Goal: Navigation & Orientation: Find specific page/section

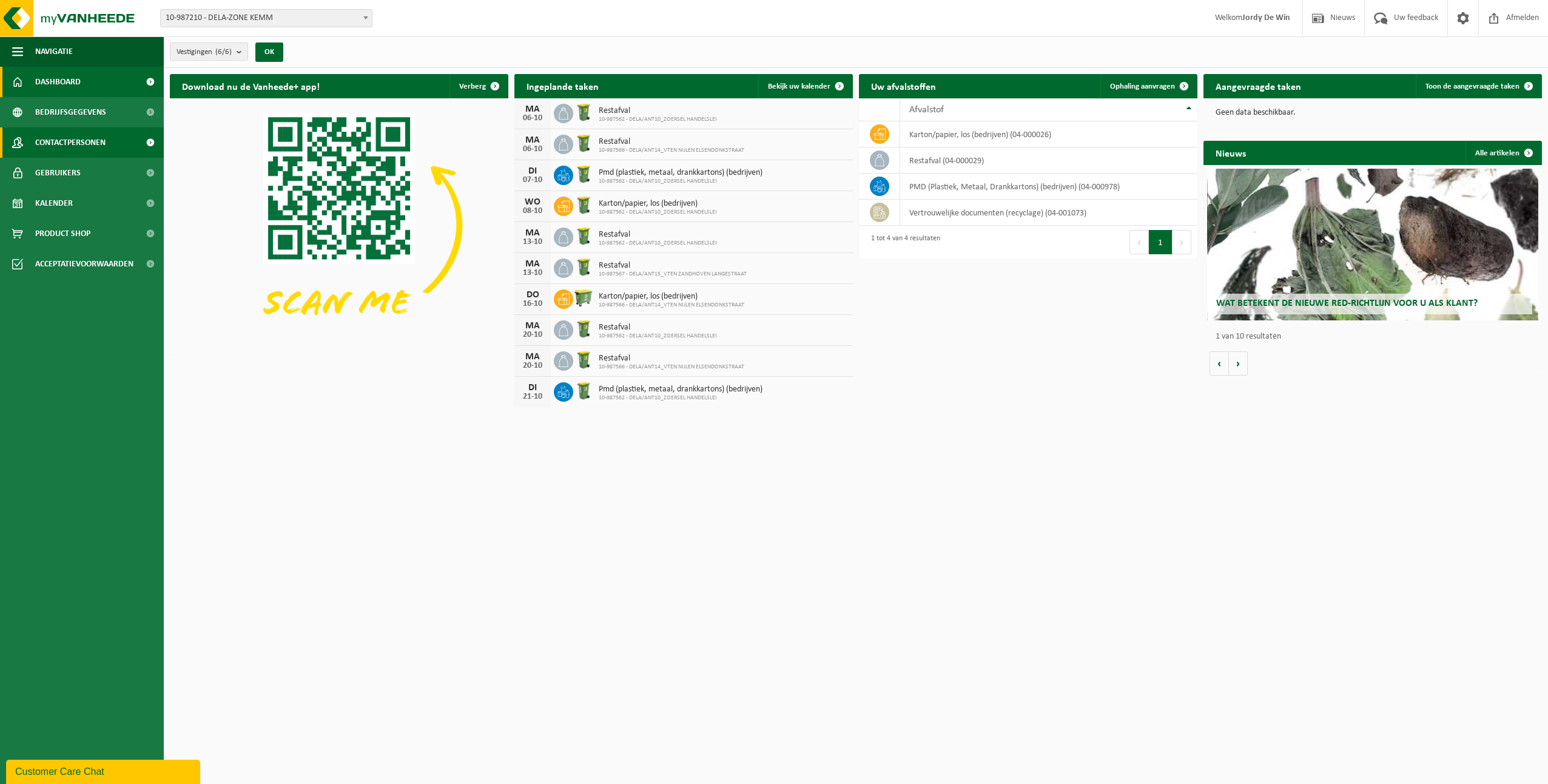
click at [103, 143] on span "Contactpersonen" at bounding box center [70, 142] width 70 height 30
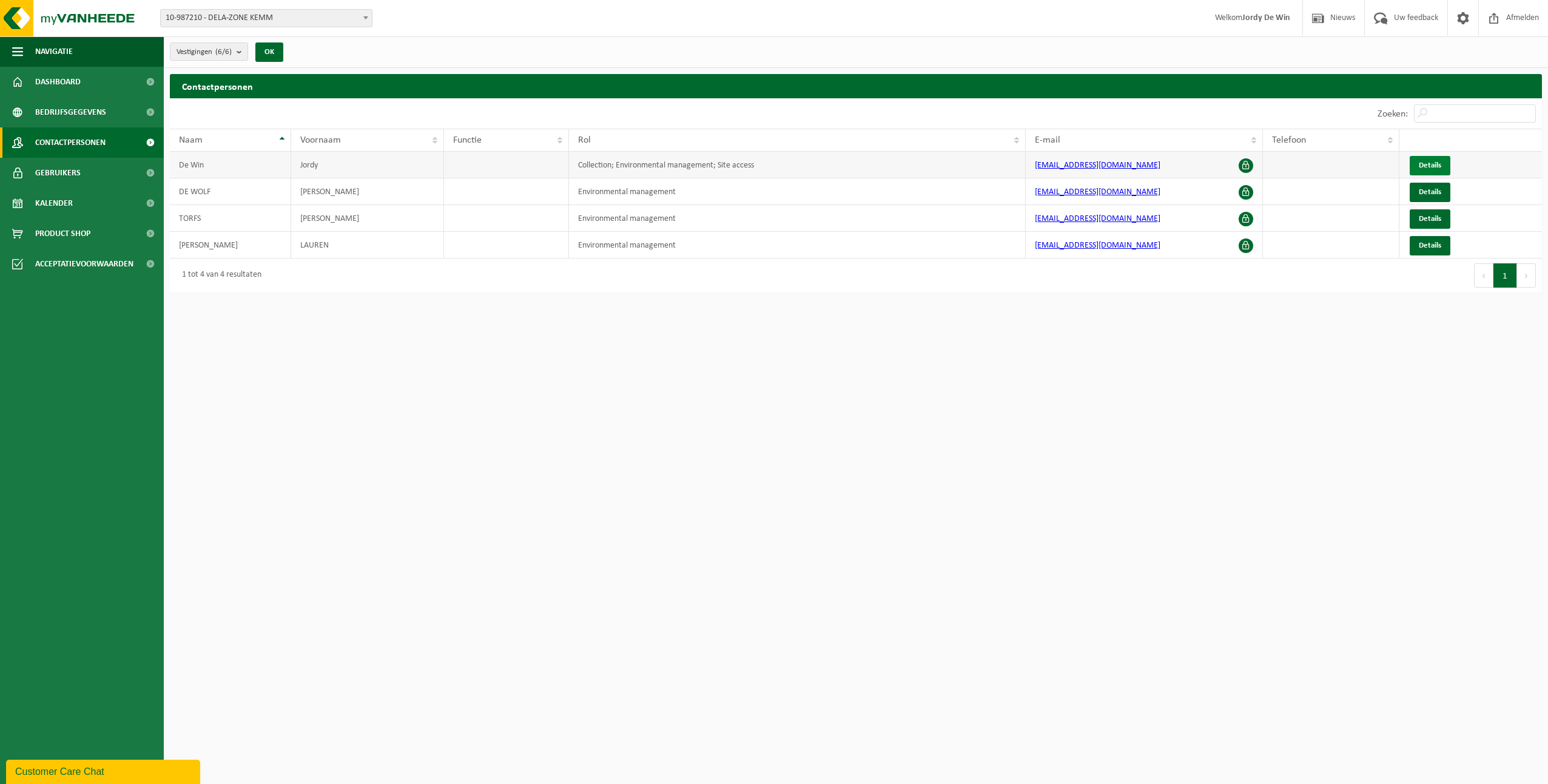
click at [1437, 161] on span "Details" at bounding box center [1430, 165] width 23 height 8
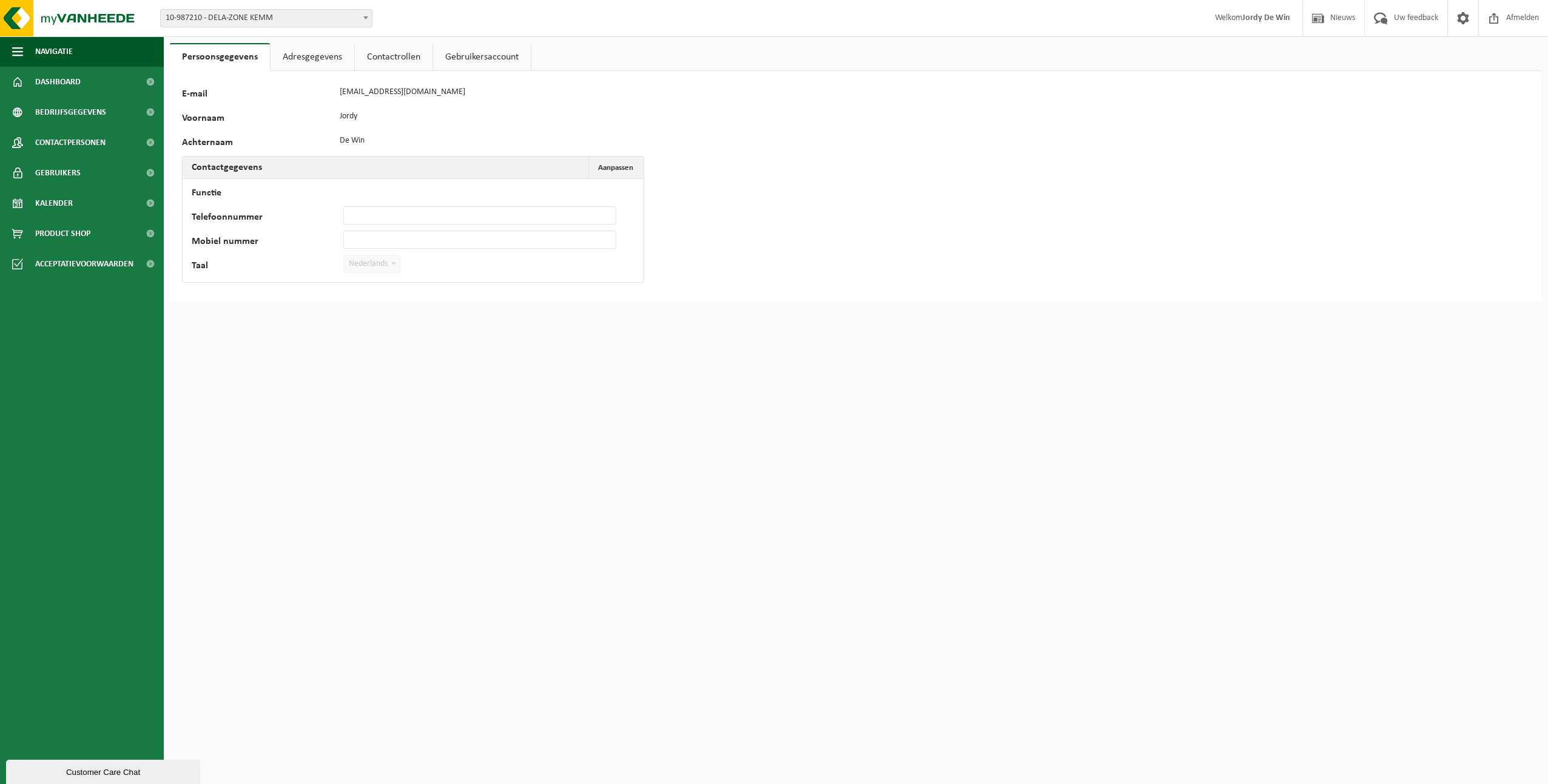
click at [387, 51] on link "Contactrollen" at bounding box center [394, 57] width 78 height 28
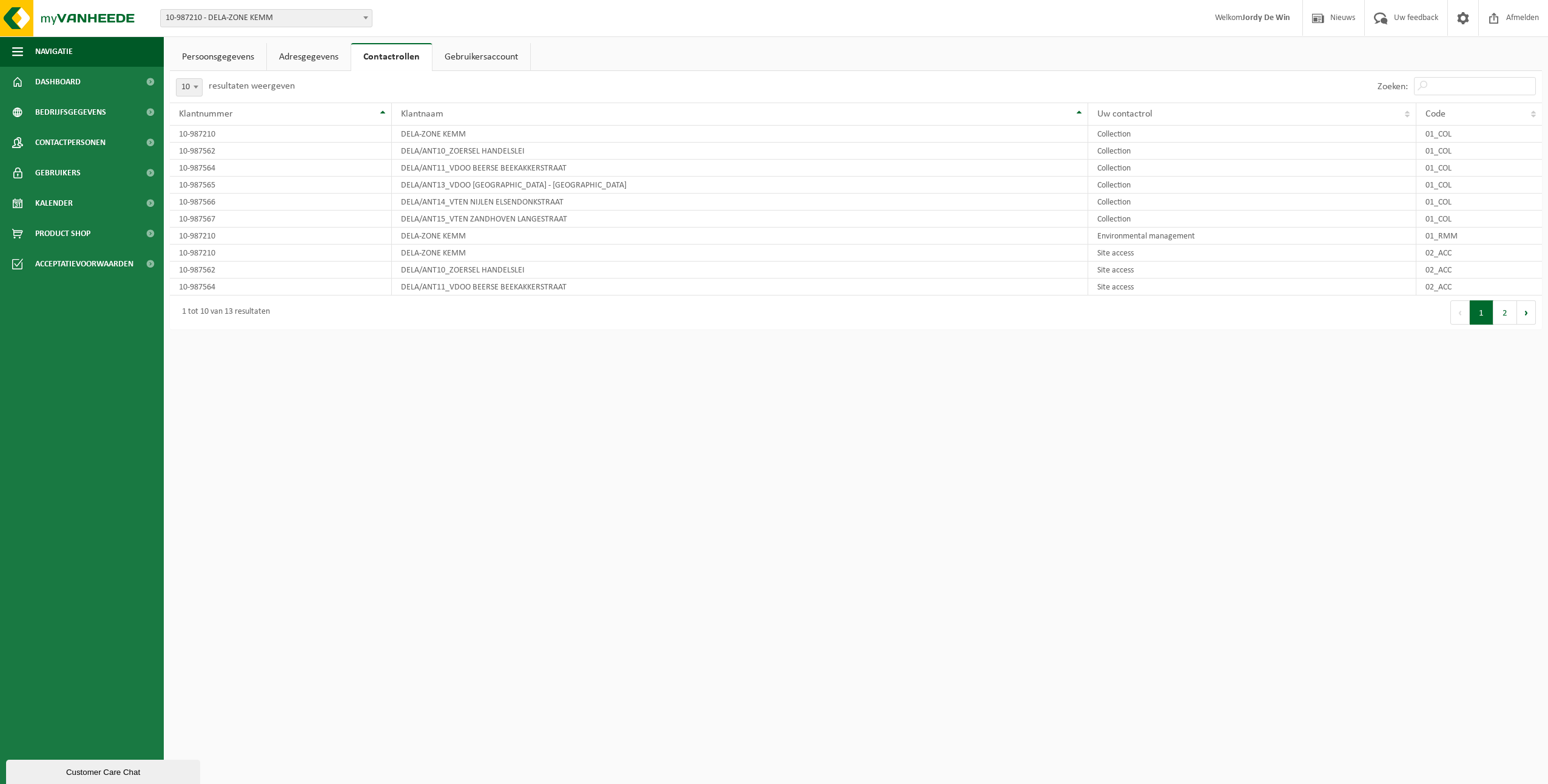
click at [451, 62] on link "Gebruikersaccount" at bounding box center [481, 57] width 97 height 28
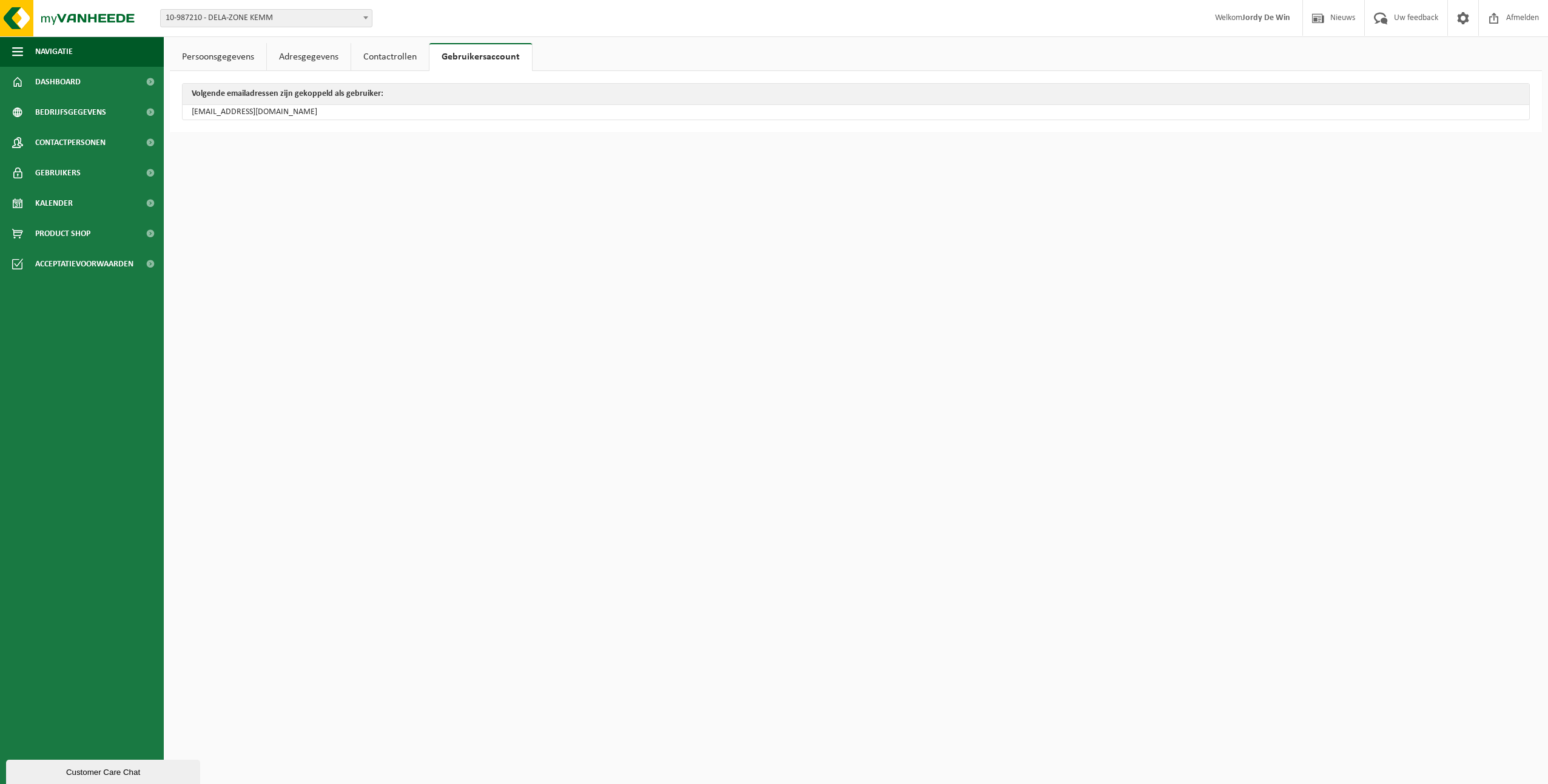
click at [245, 62] on link "Persoonsgegevens" at bounding box center [218, 57] width 97 height 28
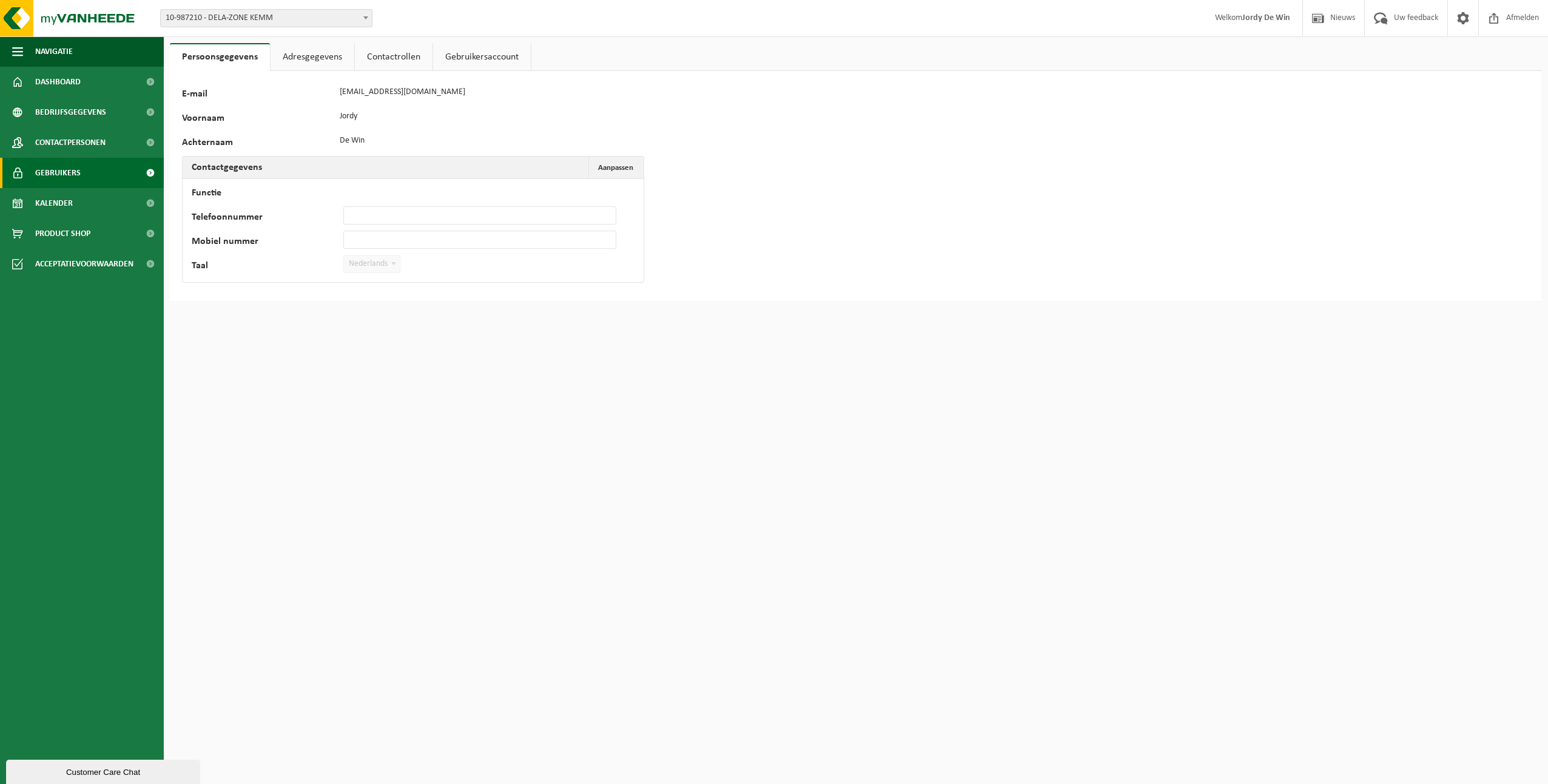
click at [71, 175] on span "Gebruikers" at bounding box center [58, 172] width 45 height 30
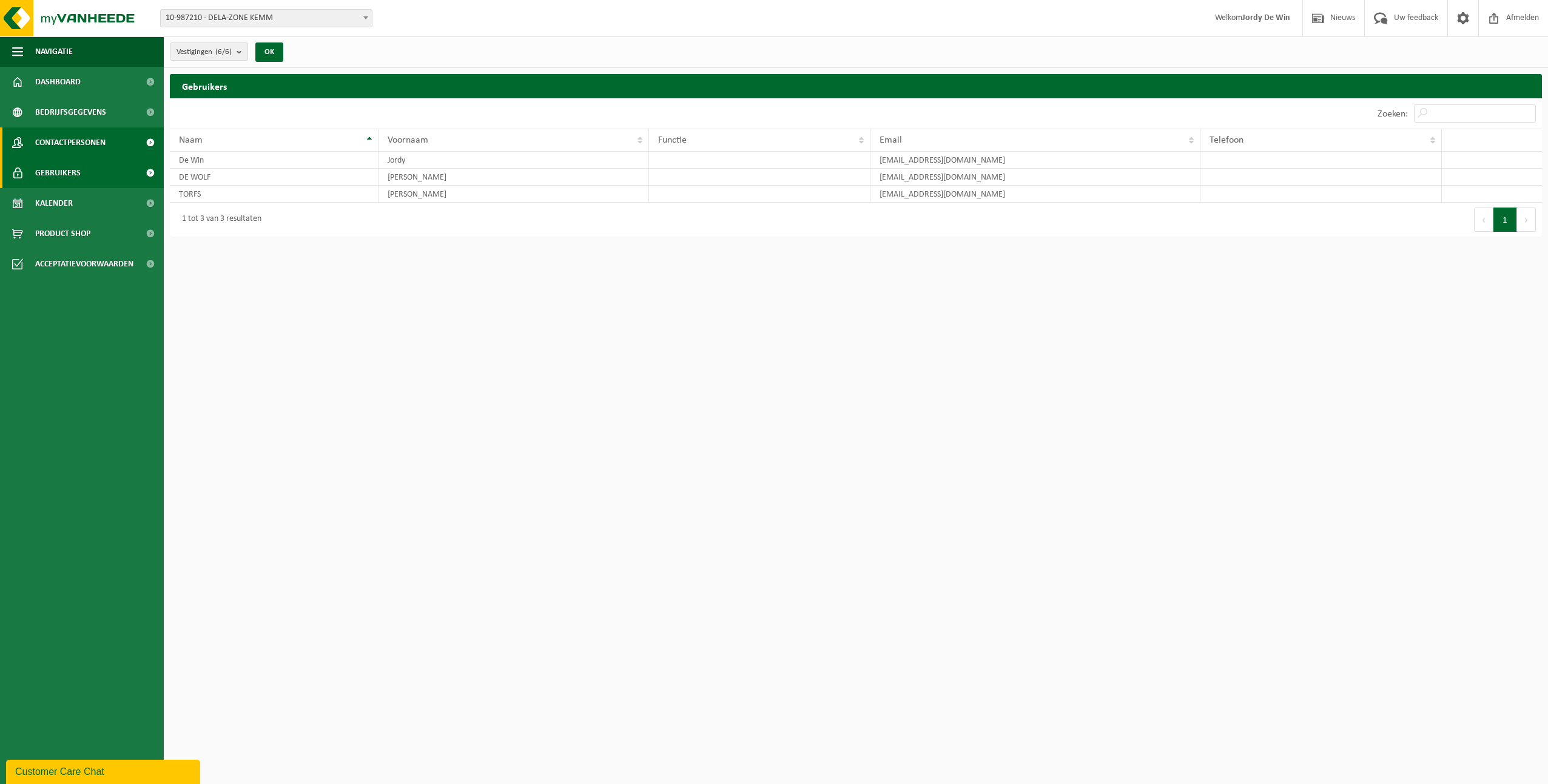
click at [58, 141] on span "Contactpersonen" at bounding box center [70, 142] width 70 height 30
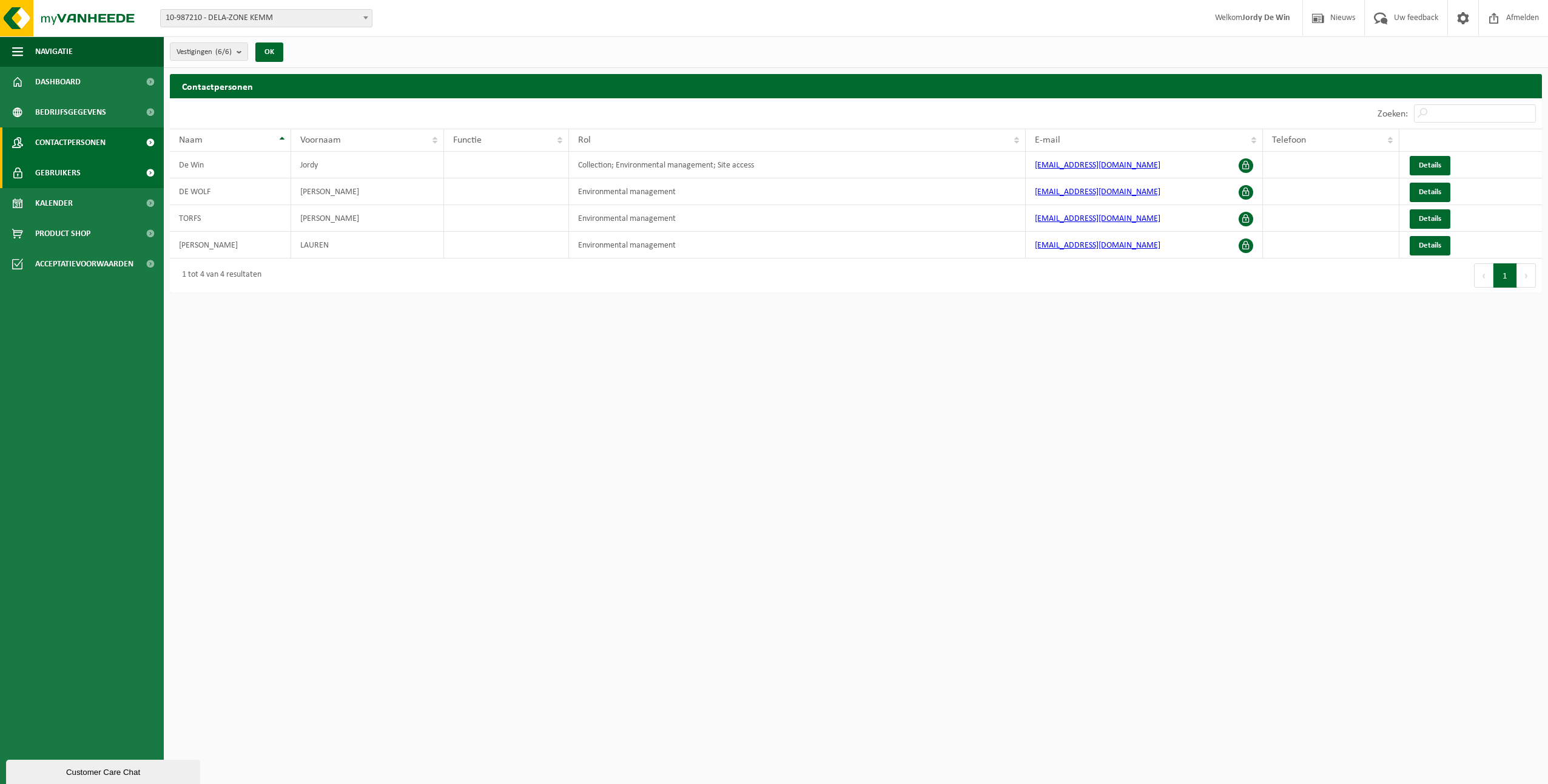
click at [50, 178] on span "Gebruikers" at bounding box center [58, 172] width 45 height 30
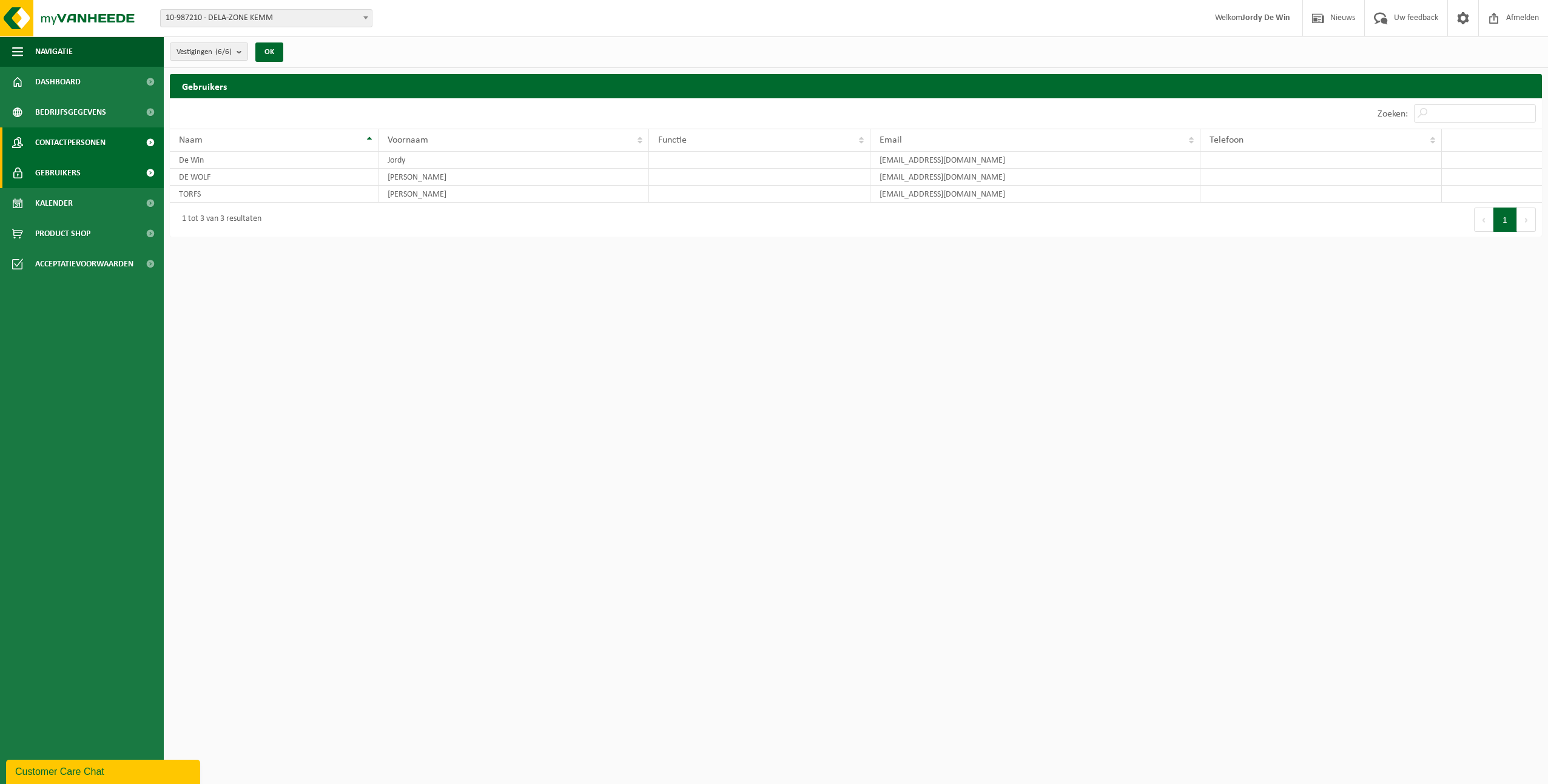
click at [69, 143] on span "Contactpersonen" at bounding box center [70, 142] width 70 height 30
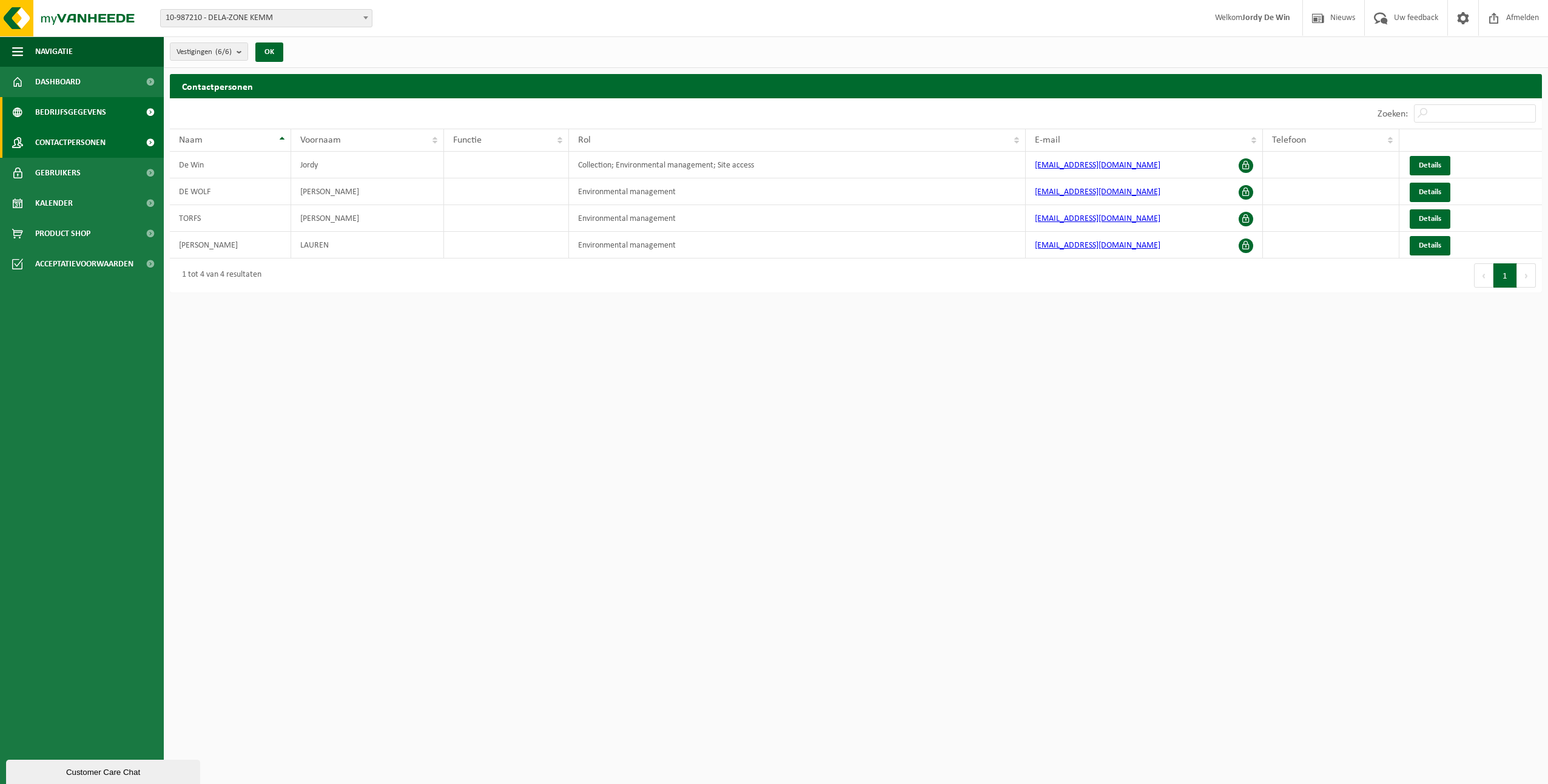
click at [87, 119] on span "Bedrijfsgegevens" at bounding box center [70, 112] width 71 height 30
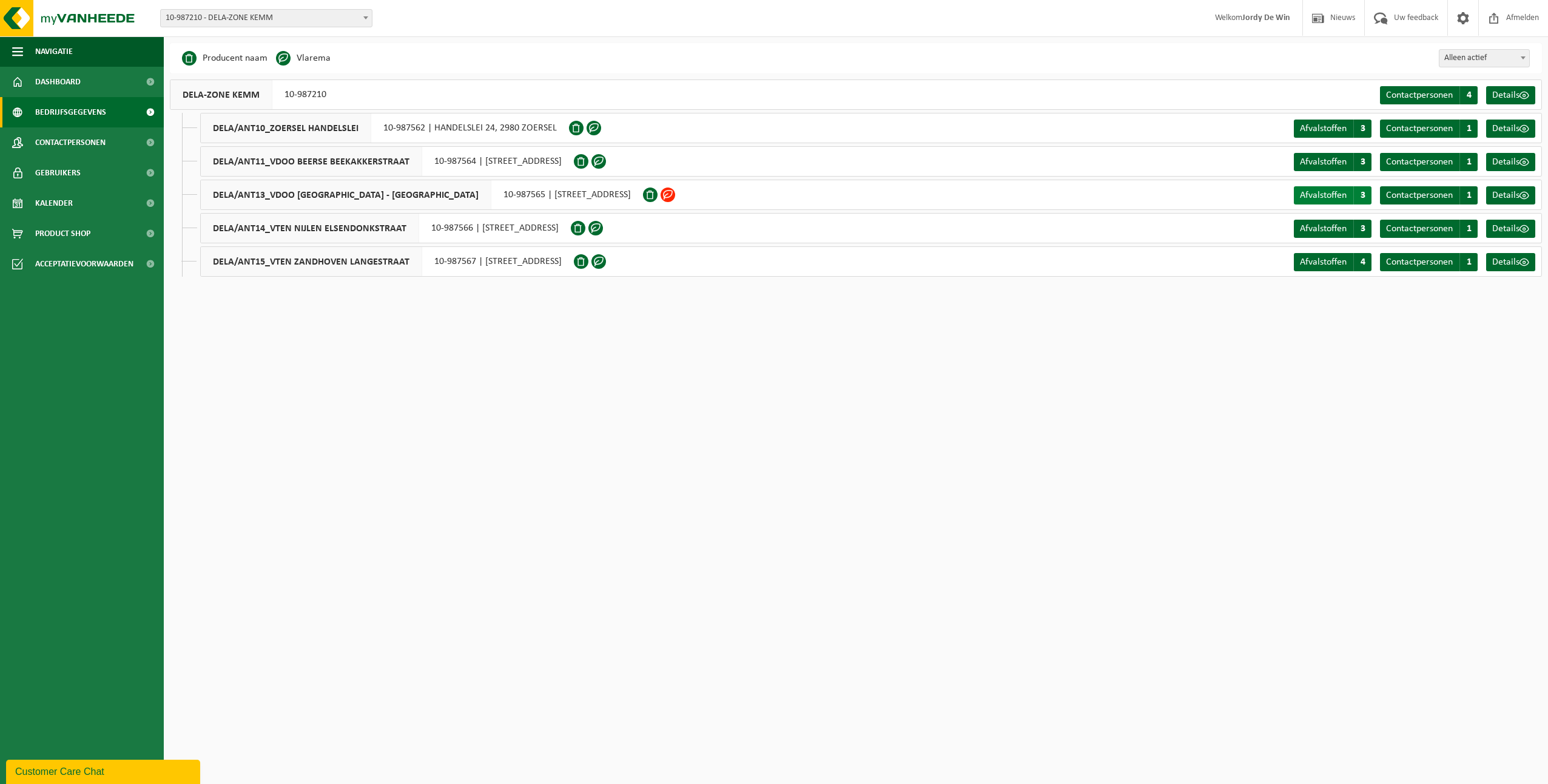
click at [1326, 190] on span "Afvalstoffen" at bounding box center [1324, 195] width 47 height 9
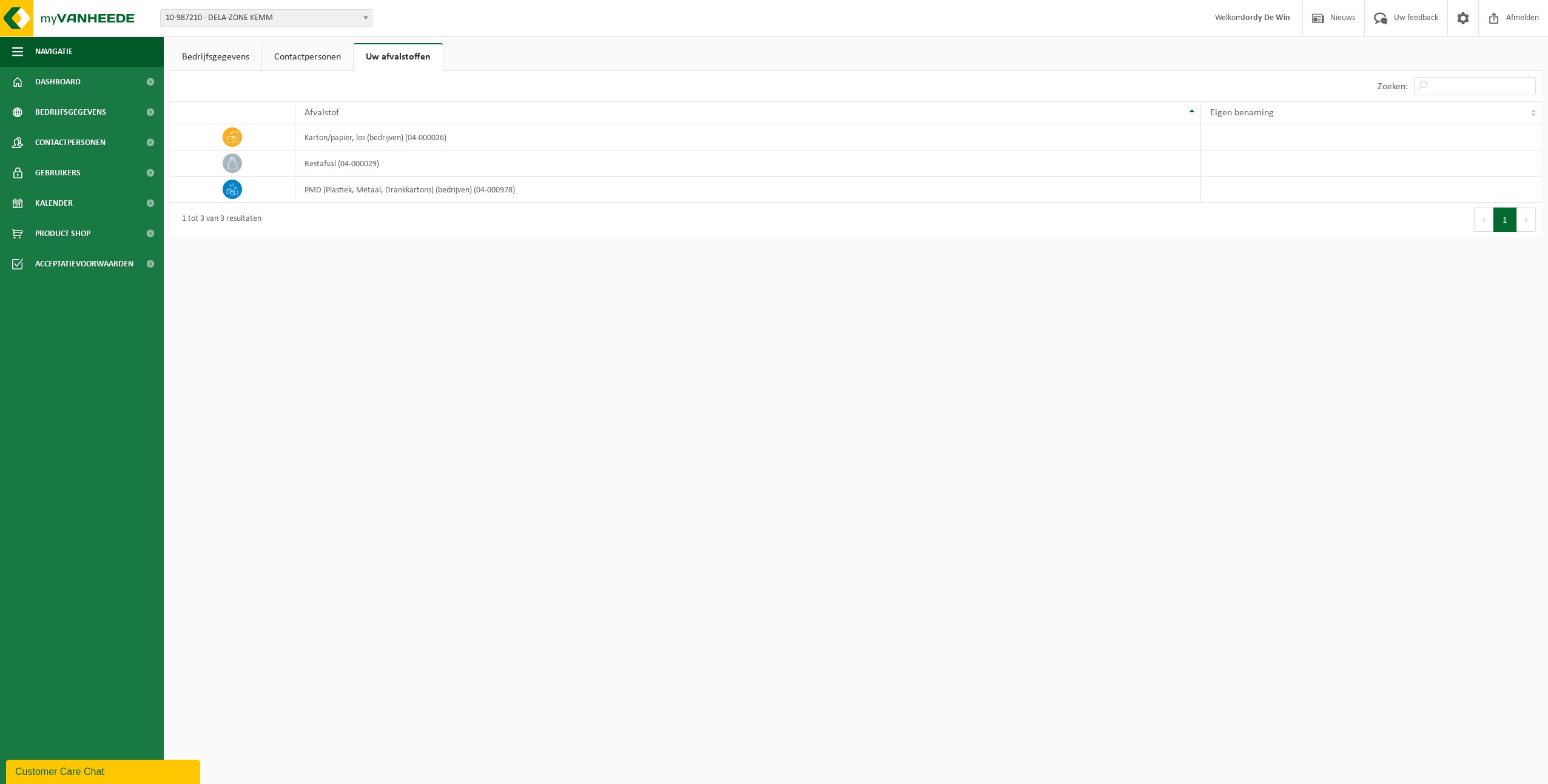
click at [320, 66] on link "Contactpersonen" at bounding box center [307, 57] width 91 height 28
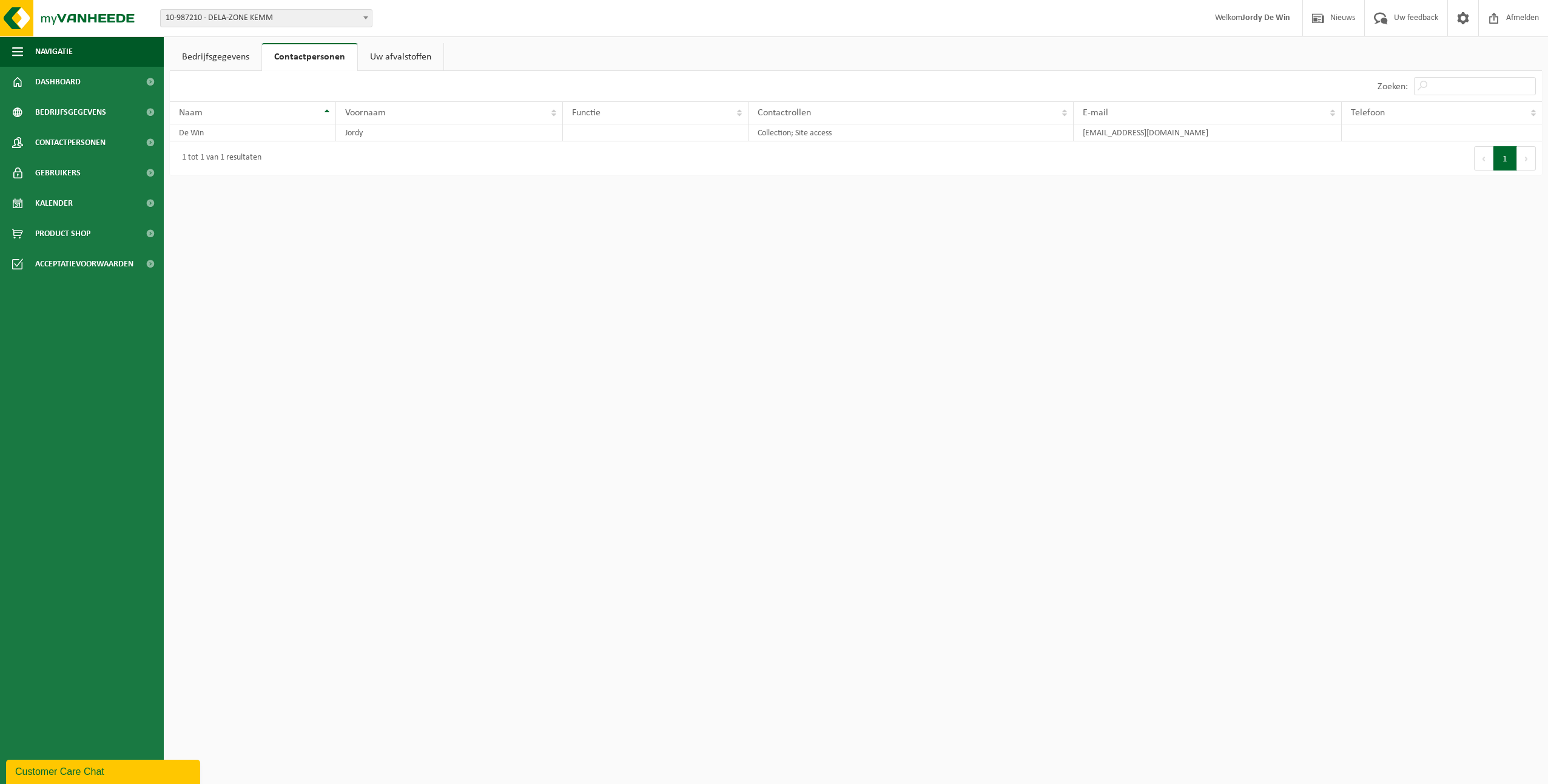
click at [249, 58] on link "Bedrijfsgegevens" at bounding box center [216, 57] width 92 height 28
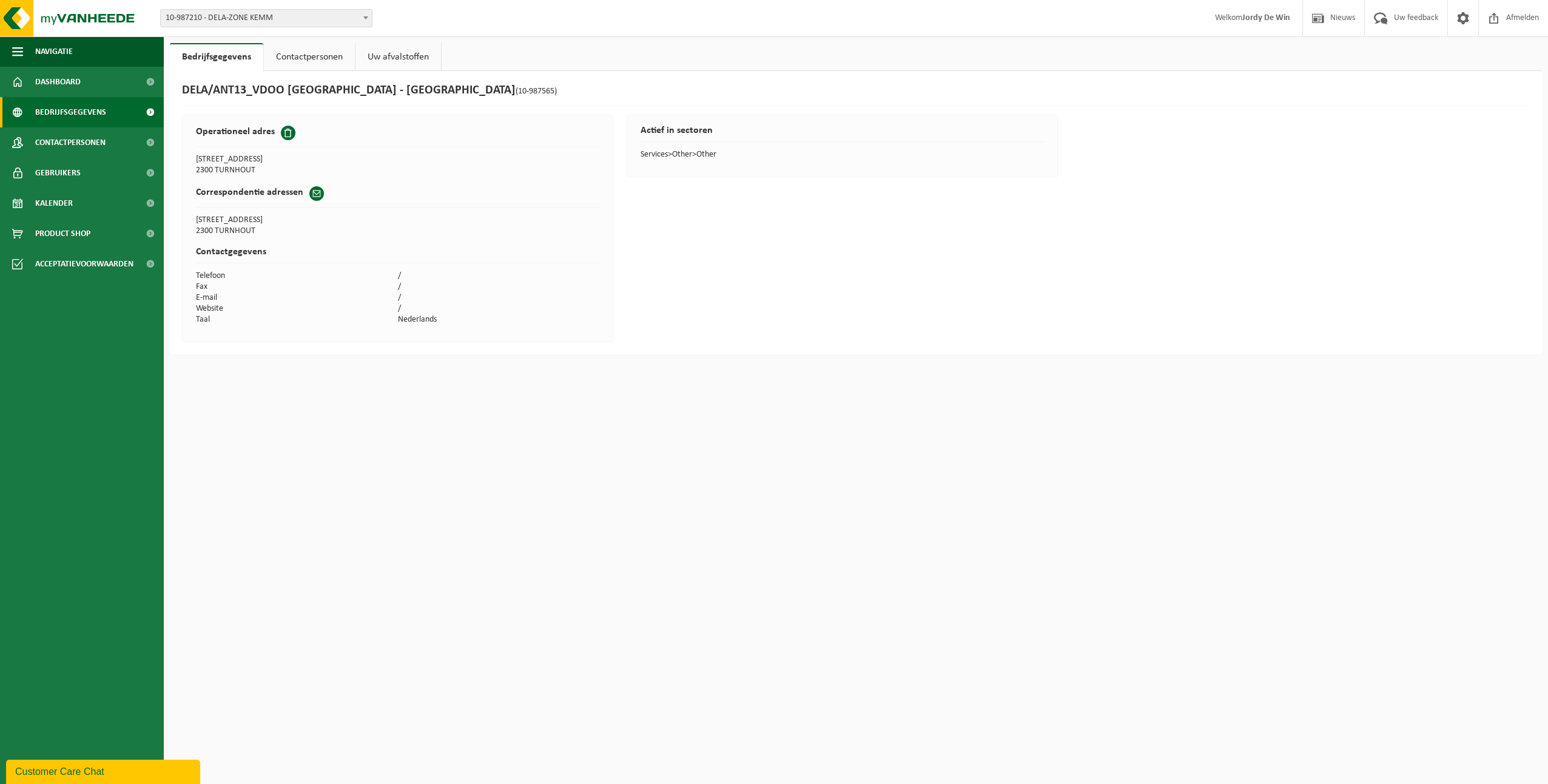
click at [88, 117] on span "Bedrijfsgegevens" at bounding box center [70, 112] width 71 height 30
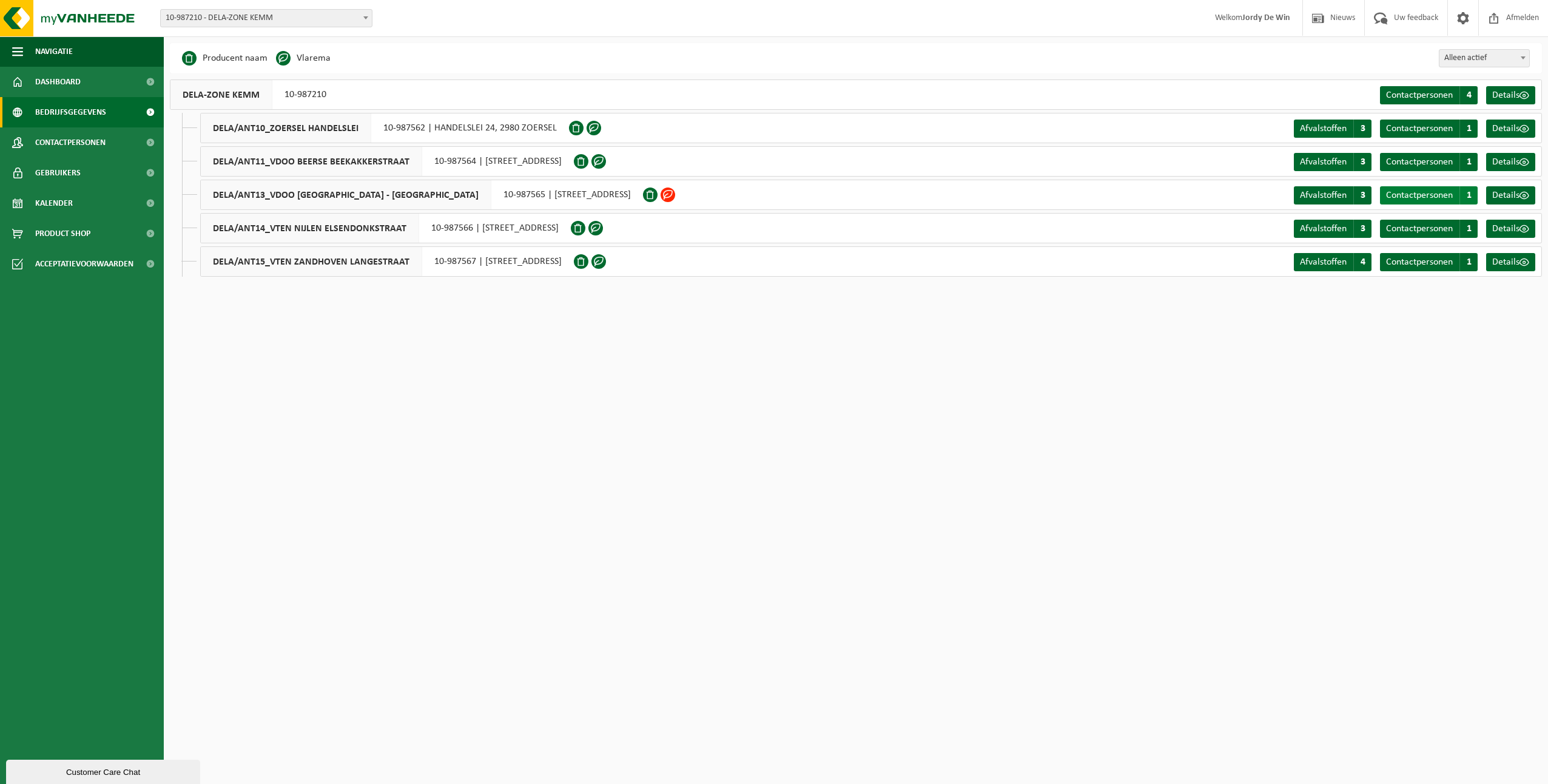
click at [1447, 196] on span "Contactpersonen" at bounding box center [1419, 195] width 67 height 9
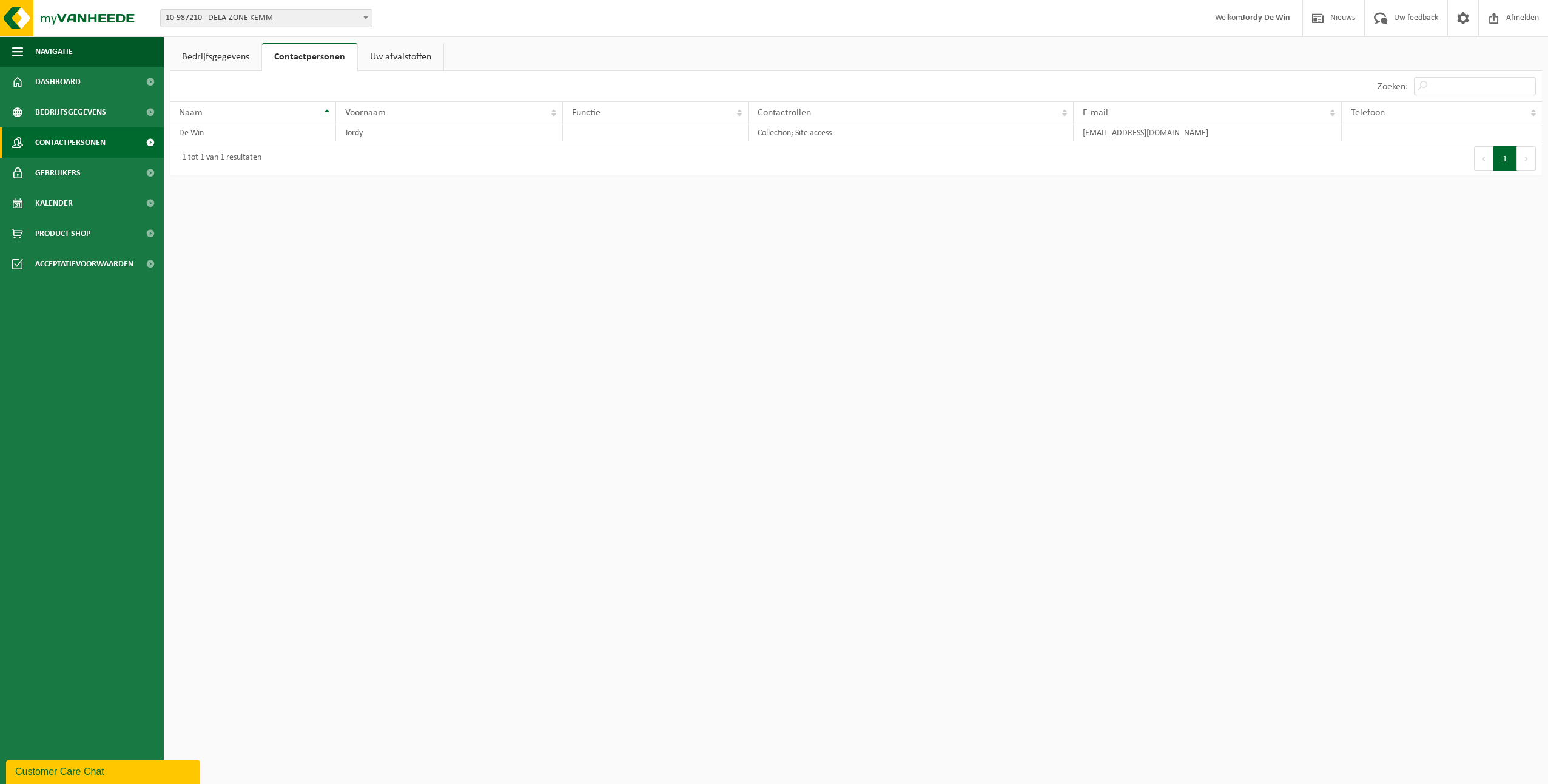
click at [84, 139] on span "Contactpersonen" at bounding box center [70, 142] width 70 height 30
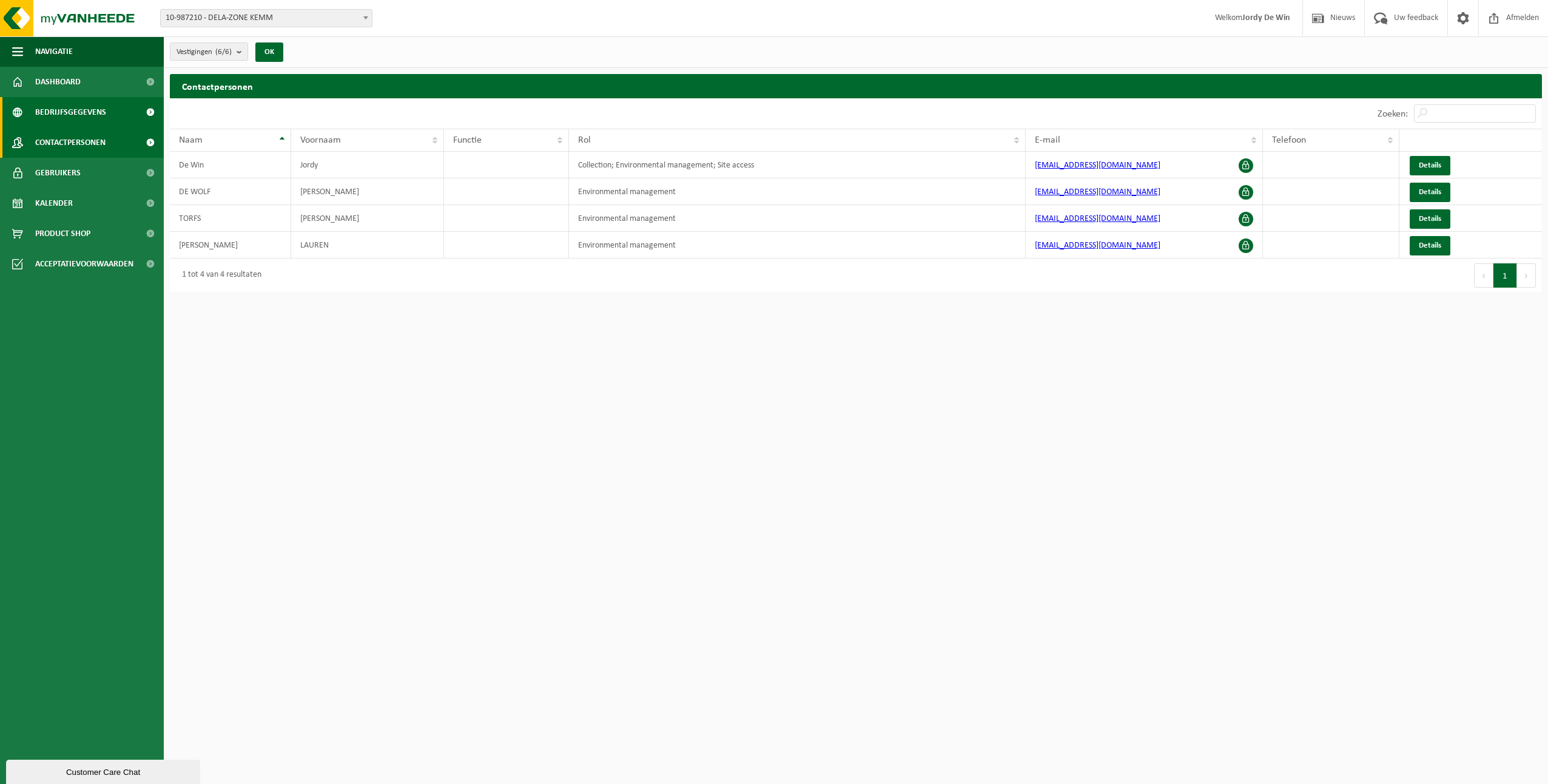
click at [81, 110] on span "Bedrijfsgegevens" at bounding box center [70, 112] width 71 height 30
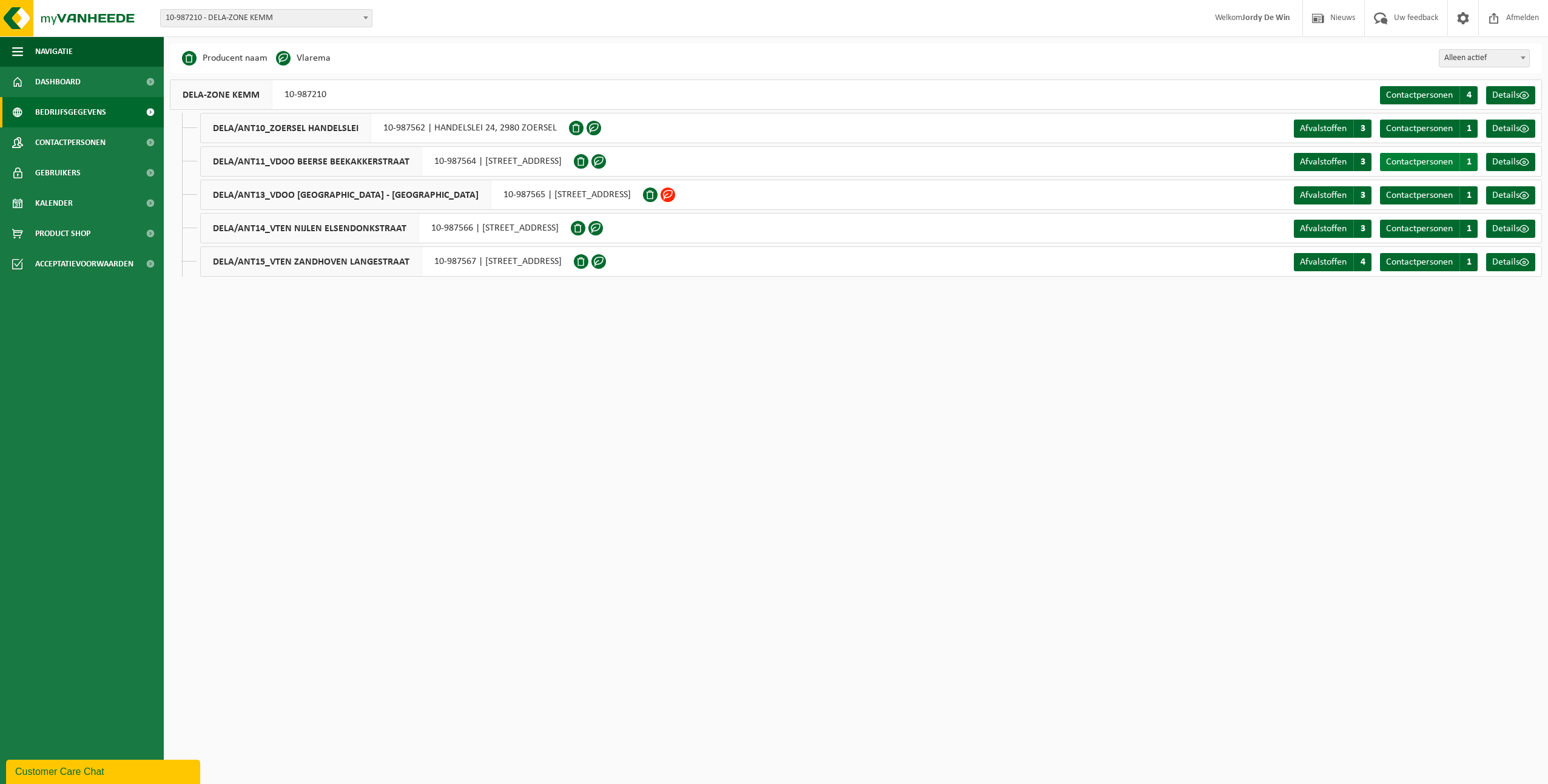
click at [1418, 165] on span "Contactpersonen" at bounding box center [1419, 162] width 67 height 9
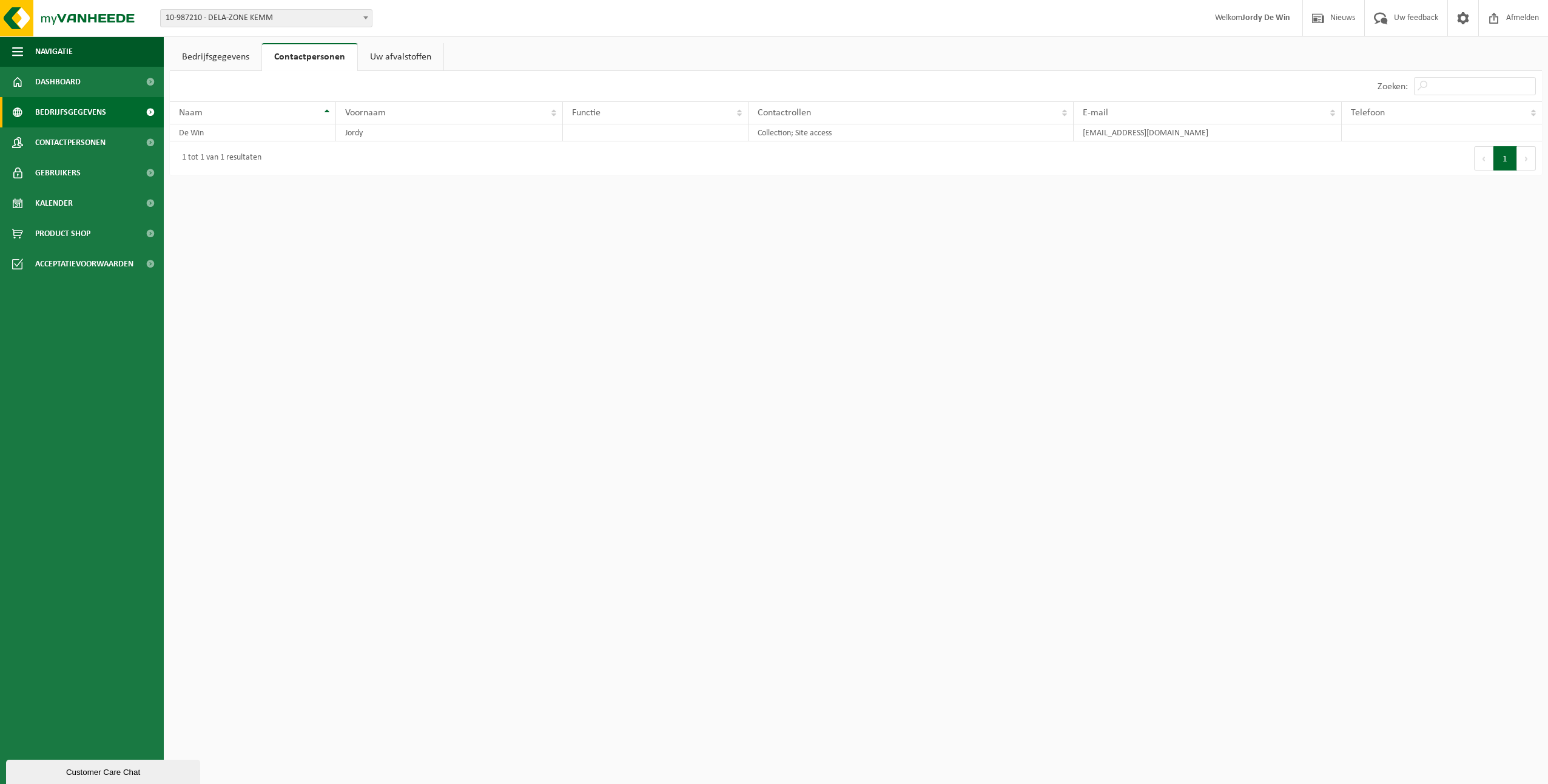
click at [69, 104] on span "Bedrijfsgegevens" at bounding box center [70, 112] width 71 height 30
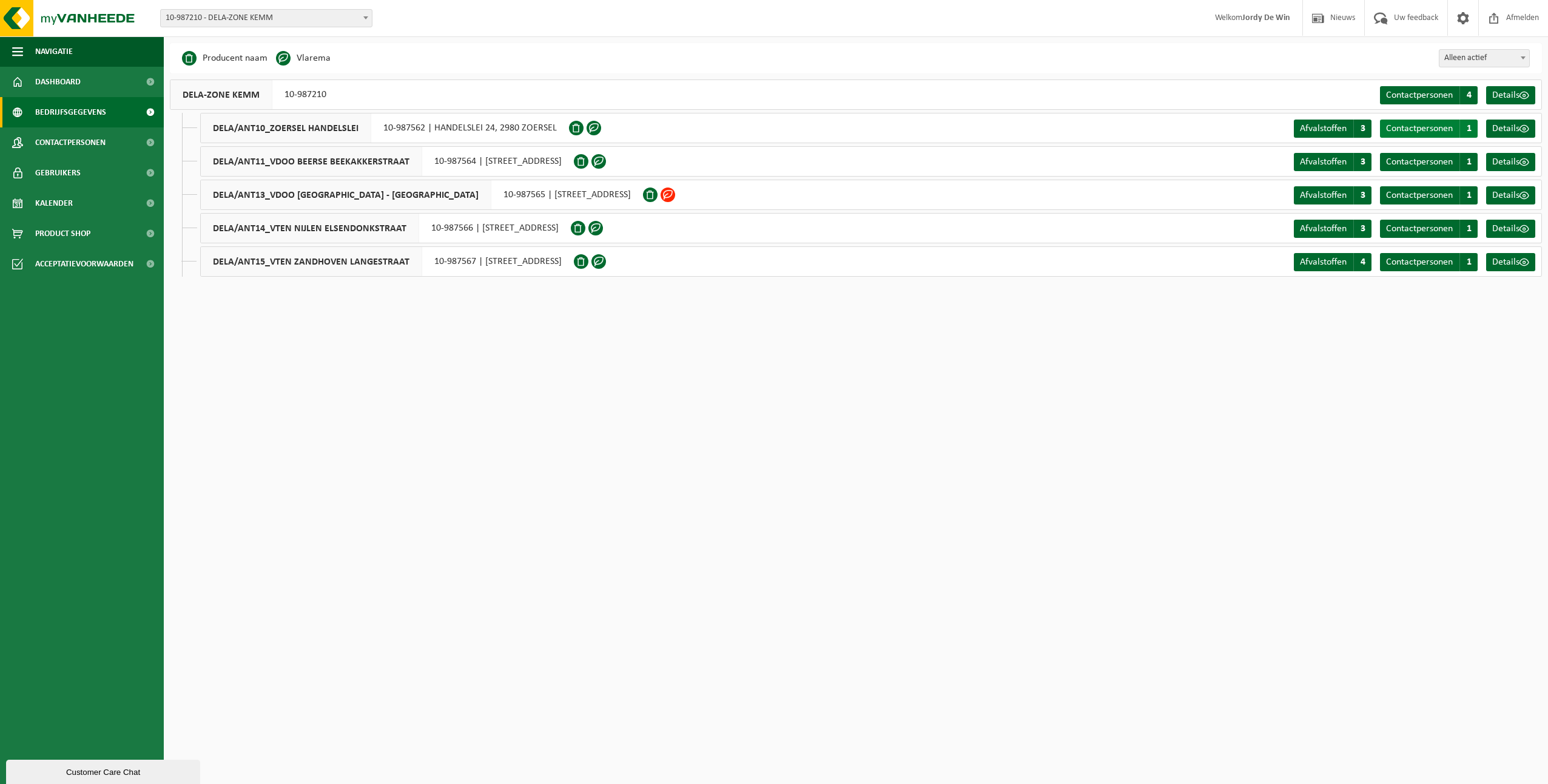
click at [1429, 131] on span "Contactpersonen" at bounding box center [1419, 129] width 67 height 9
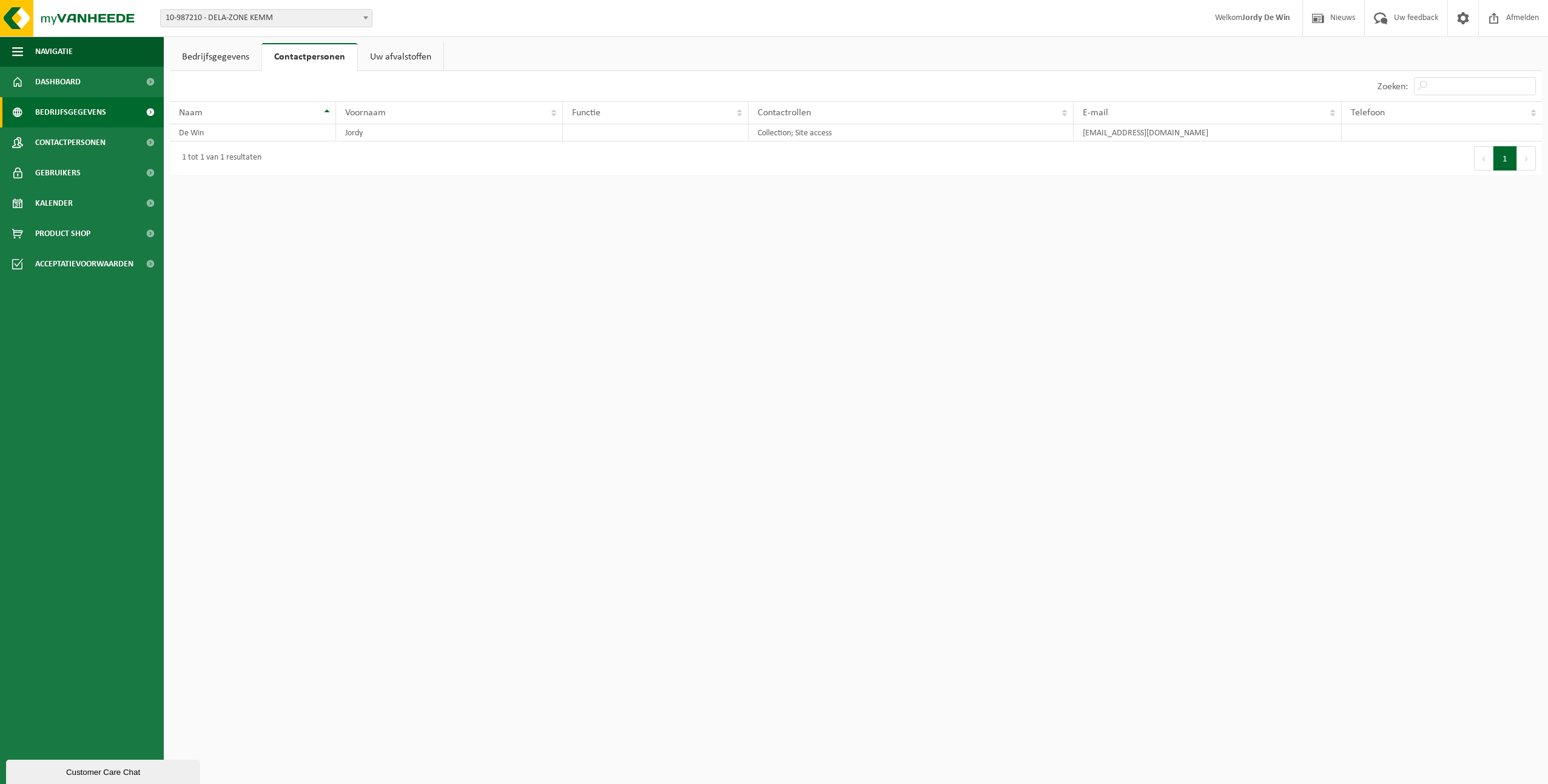
click at [70, 110] on span "Bedrijfsgegevens" at bounding box center [70, 112] width 71 height 30
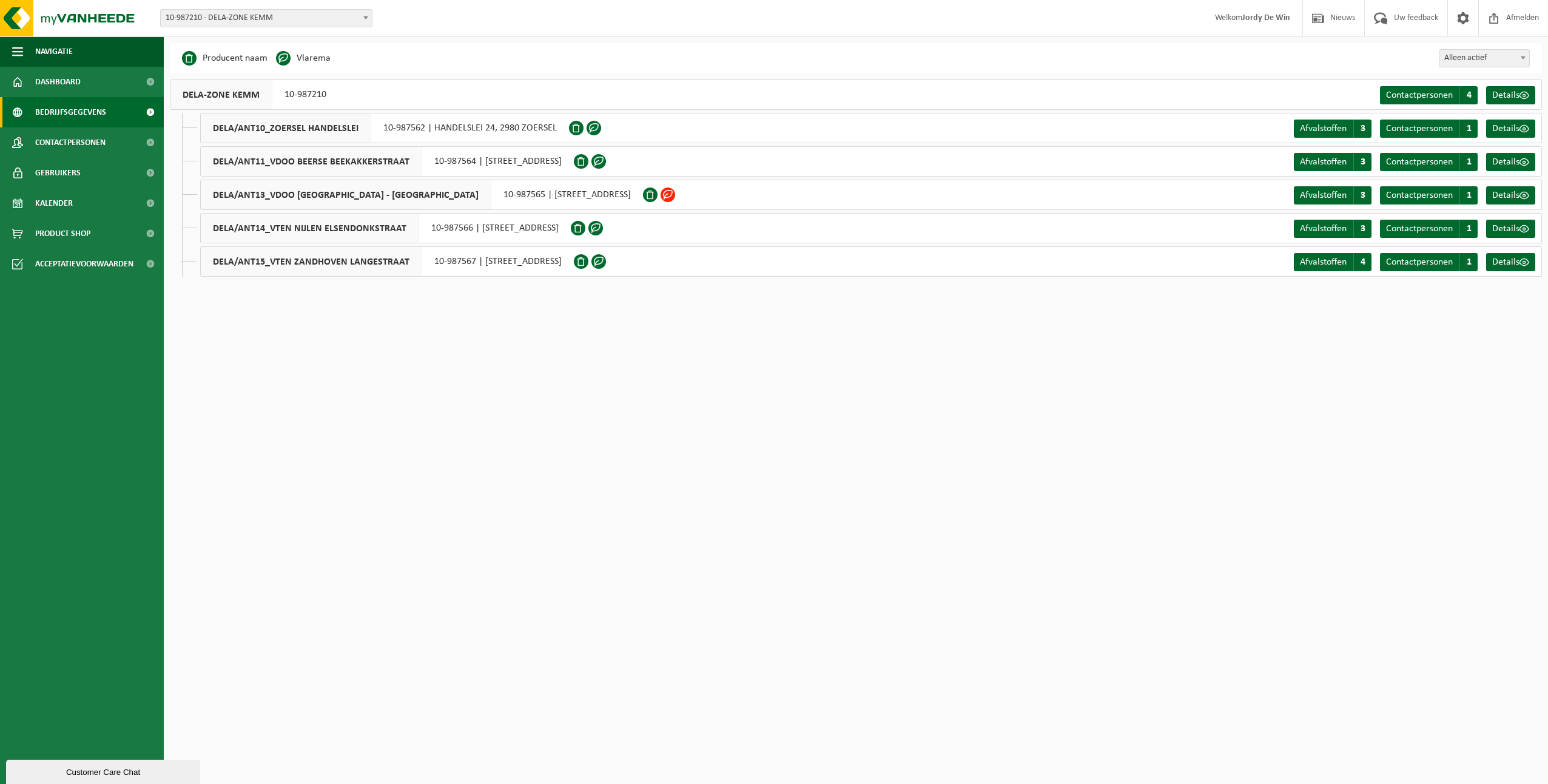
click at [1415, 281] on div "Even geduld. Door de grote hoeveelheid gegevens duurt het laden even. Business …" at bounding box center [856, 165] width 1384 height 245
click at [1416, 270] on link "Contactpersonen C 1" at bounding box center [1429, 262] width 97 height 18
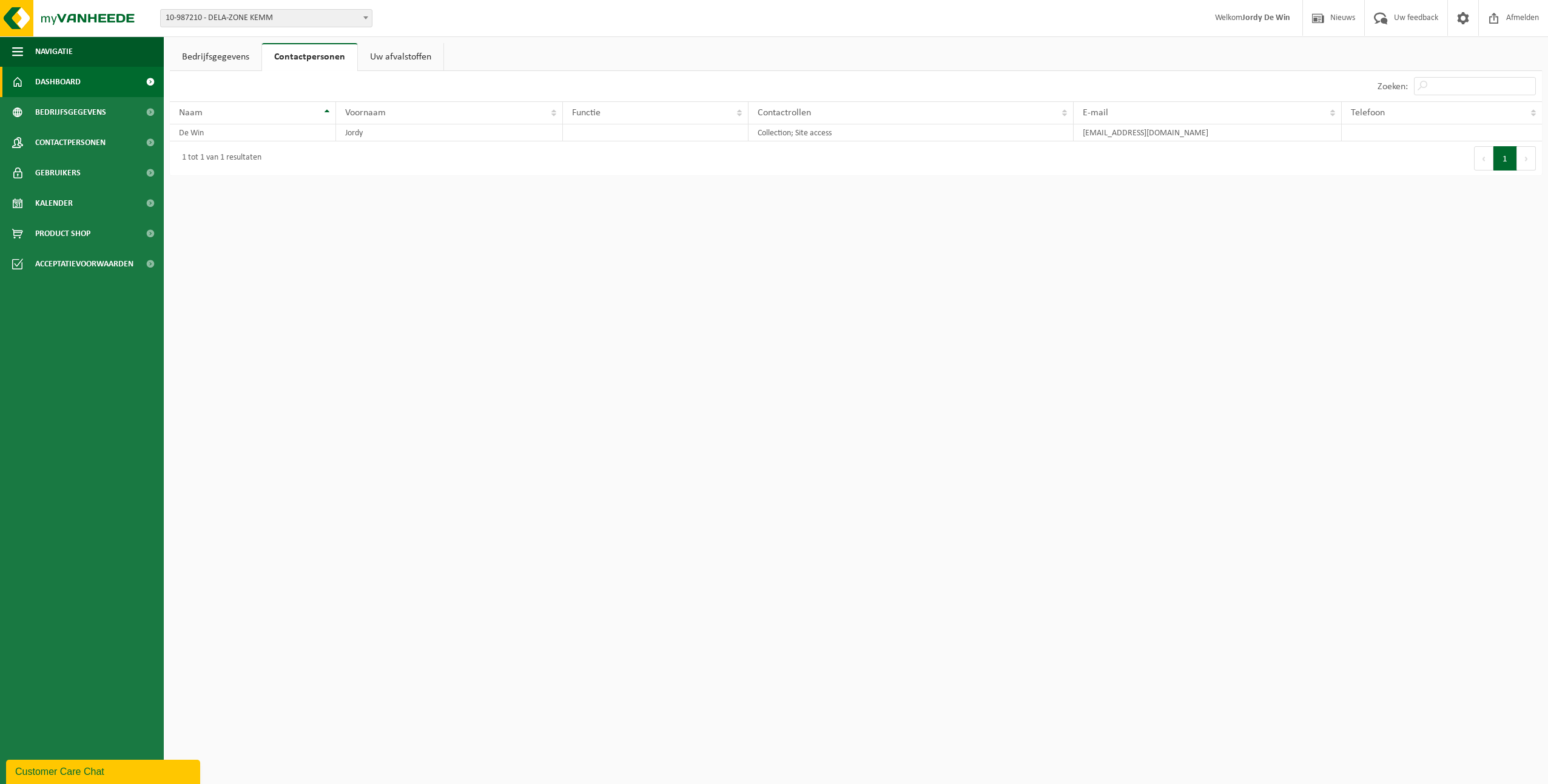
click at [40, 86] on span "Dashboard" at bounding box center [58, 82] width 45 height 30
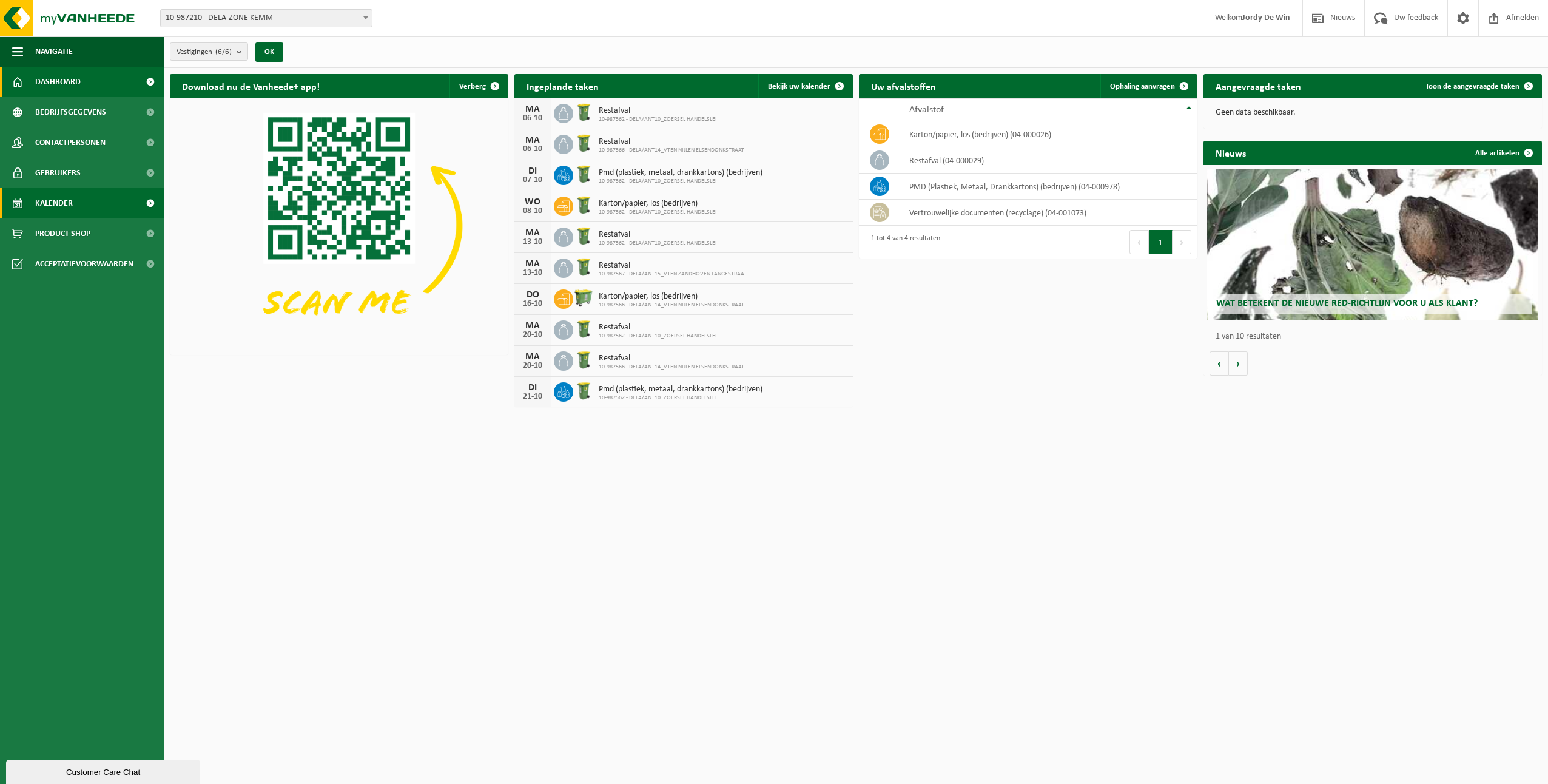
click at [71, 214] on span "Kalender" at bounding box center [54, 203] width 37 height 30
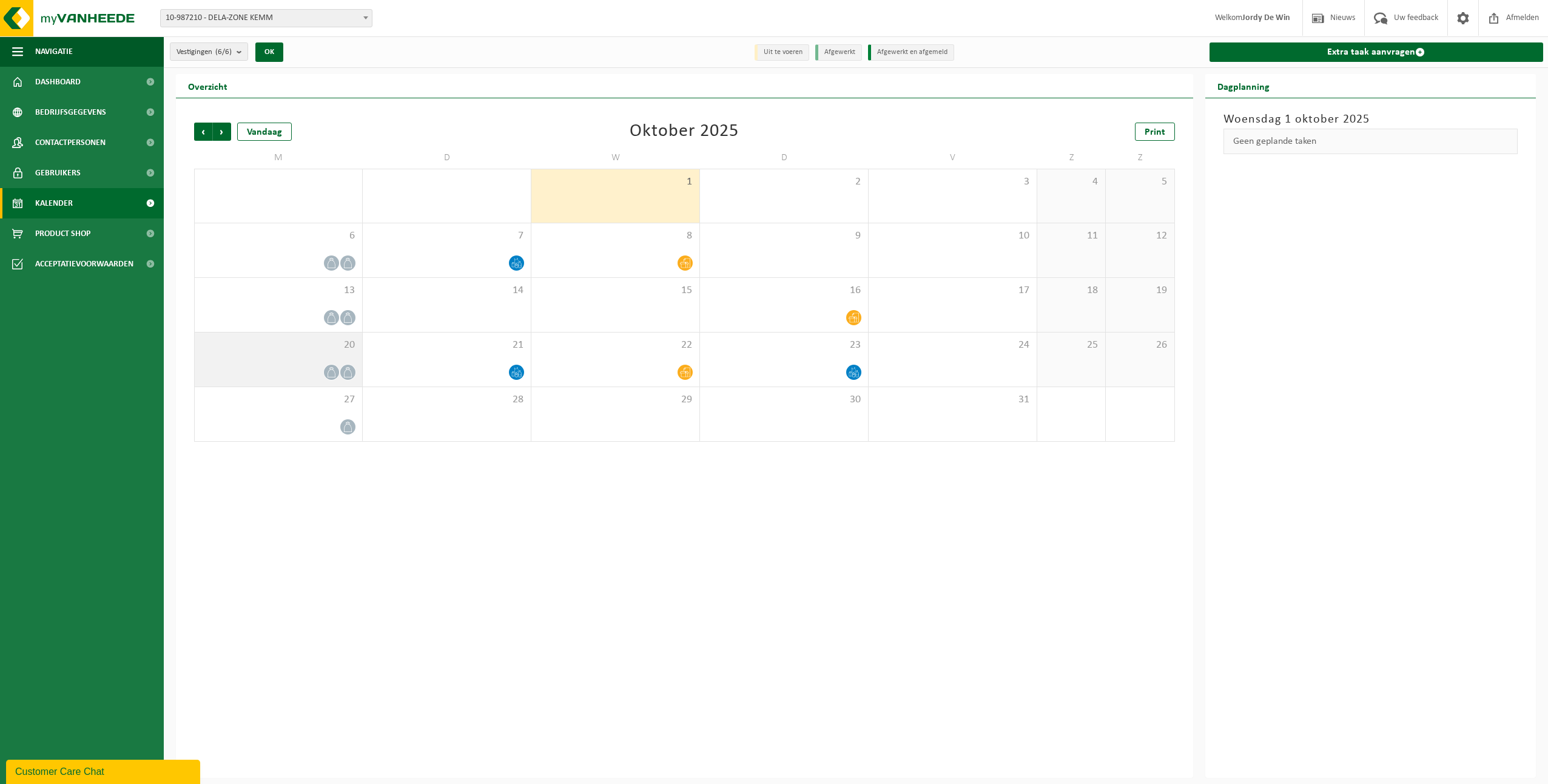
click at [293, 360] on div "20" at bounding box center [278, 358] width 168 height 54
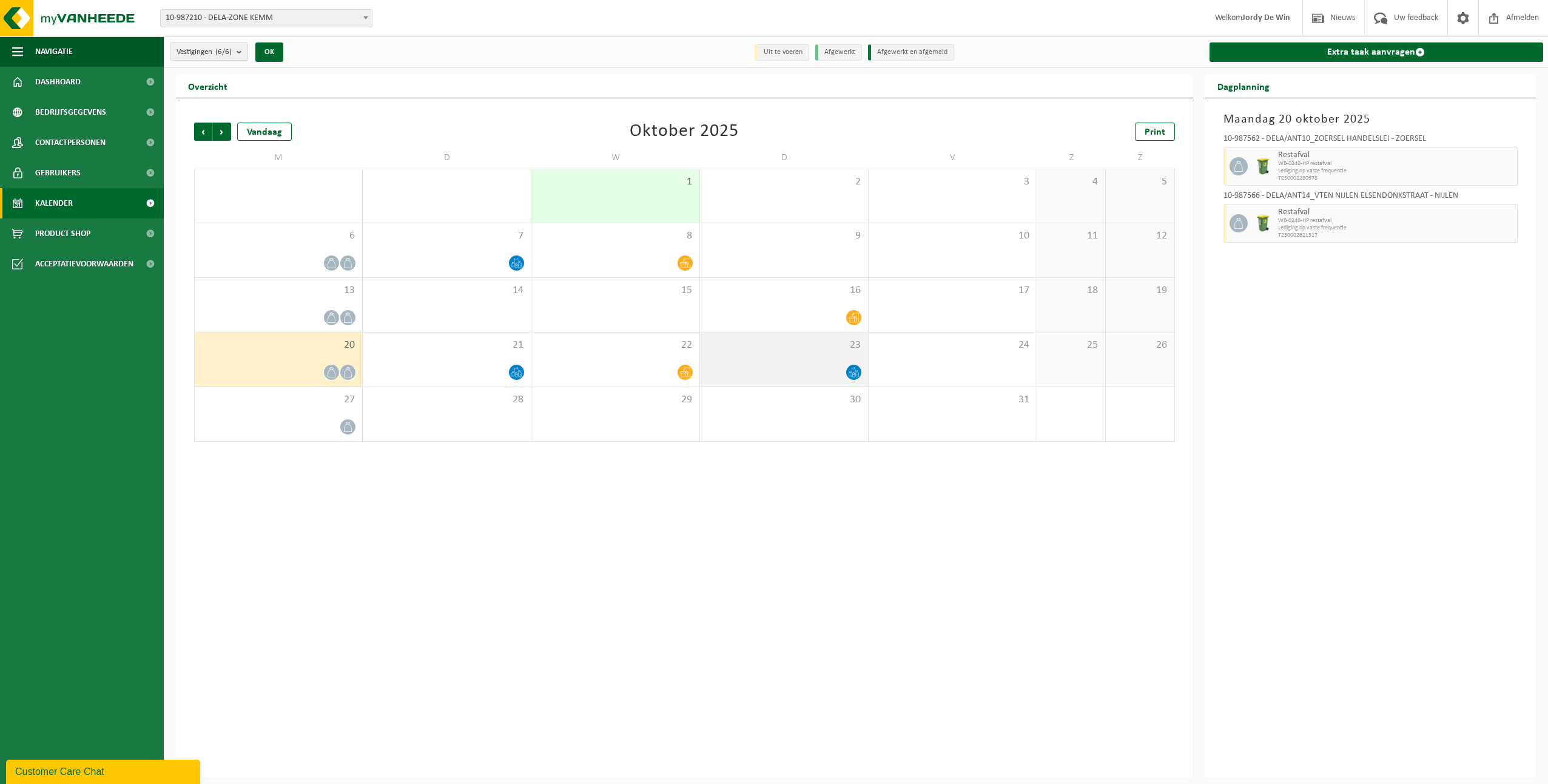
click at [793, 361] on div "23" at bounding box center [784, 358] width 168 height 54
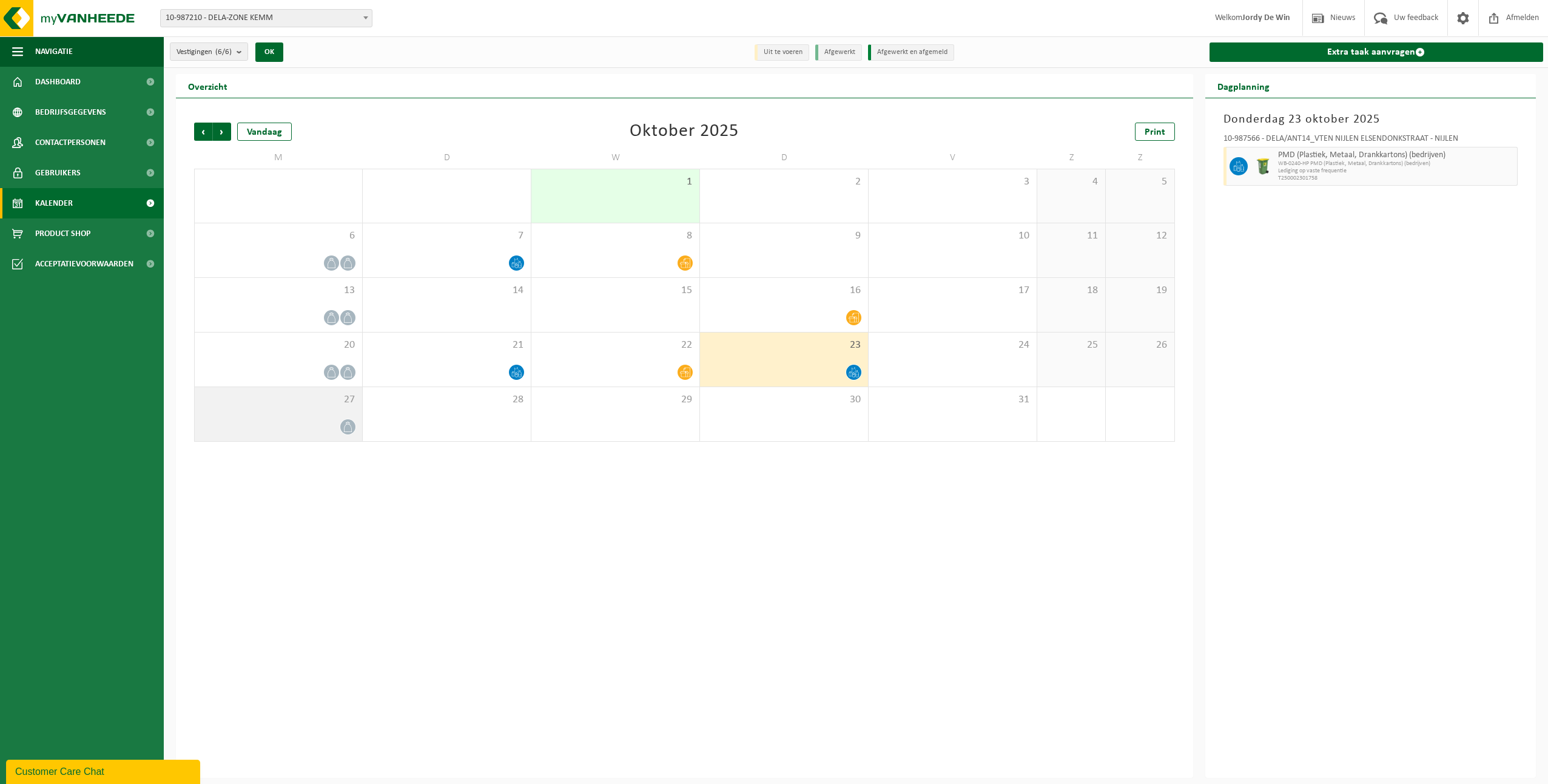
click at [316, 397] on span "27" at bounding box center [278, 399] width 155 height 13
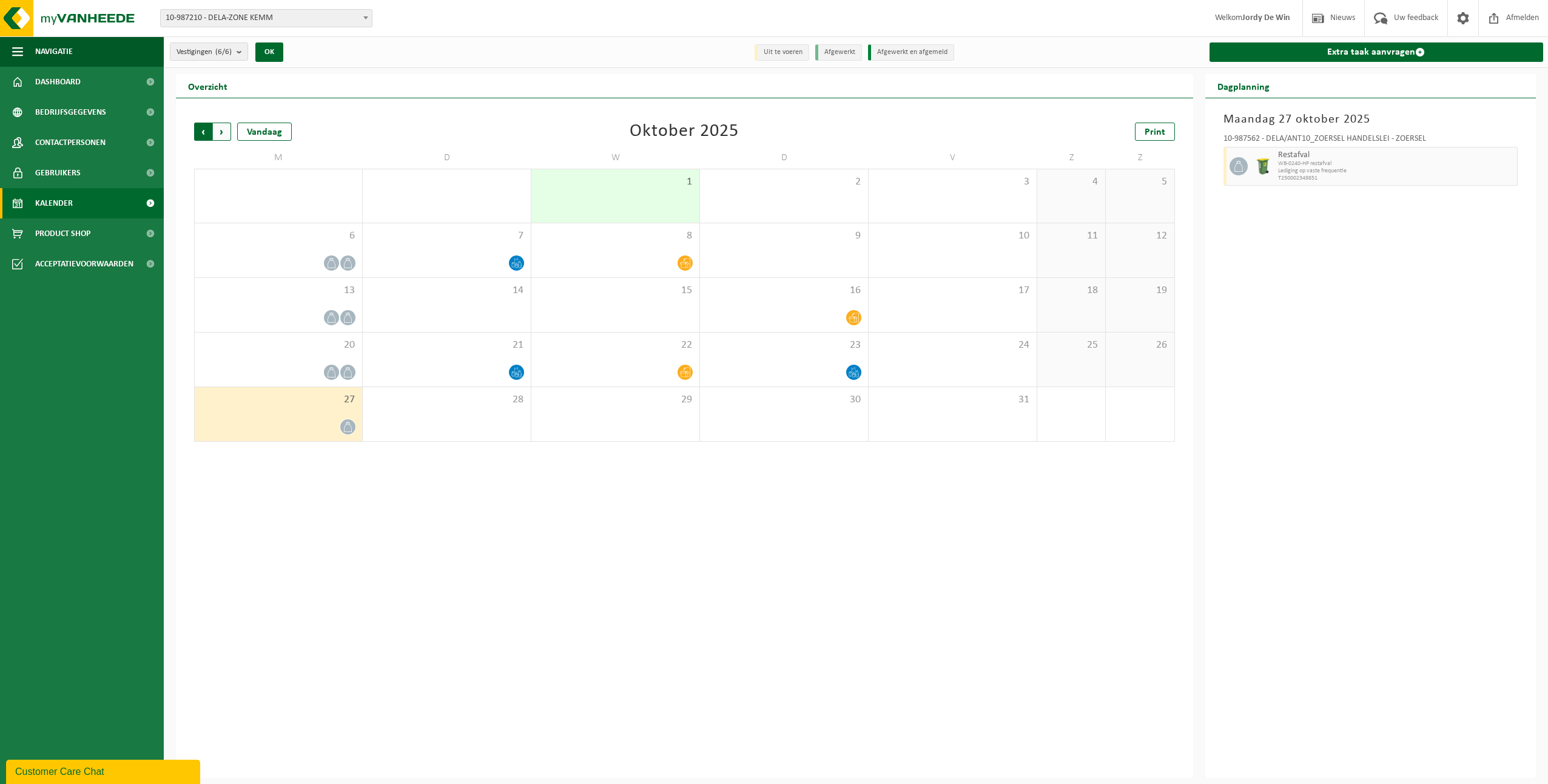
click at [221, 129] on span "Volgende" at bounding box center [221, 131] width 18 height 18
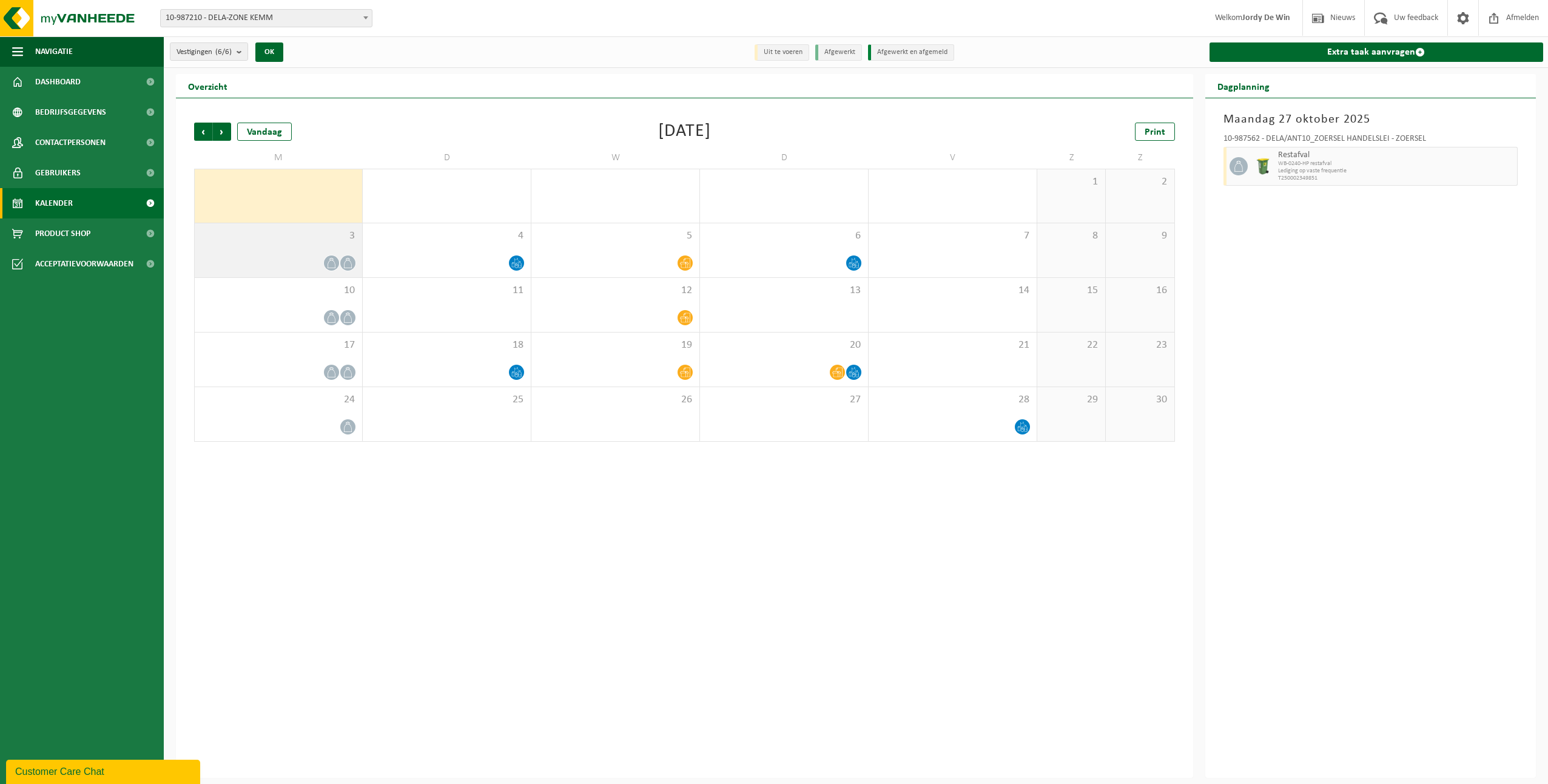
click at [299, 253] on div "3" at bounding box center [278, 249] width 168 height 54
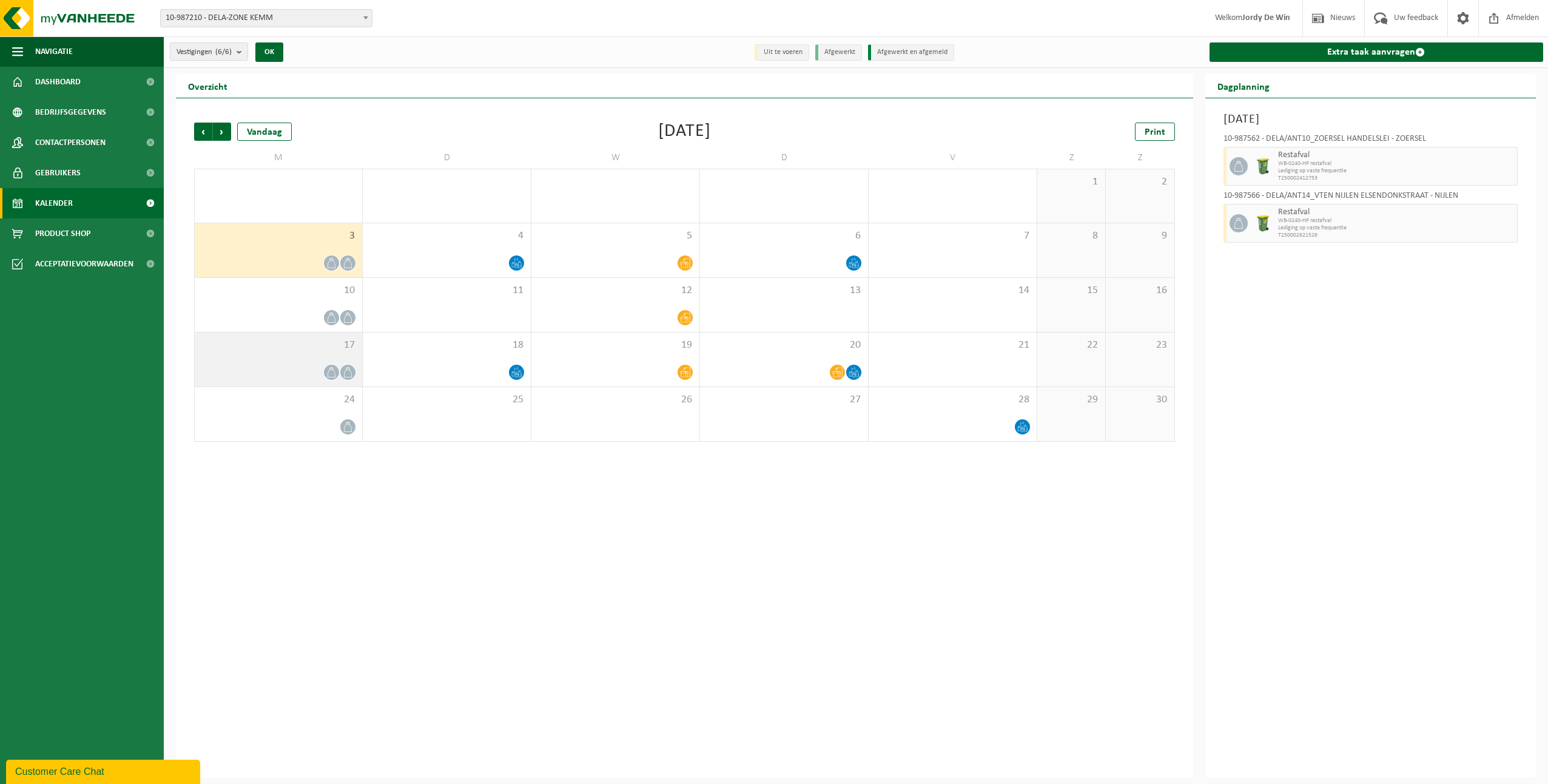
click at [320, 366] on div at bounding box center [278, 372] width 155 height 16
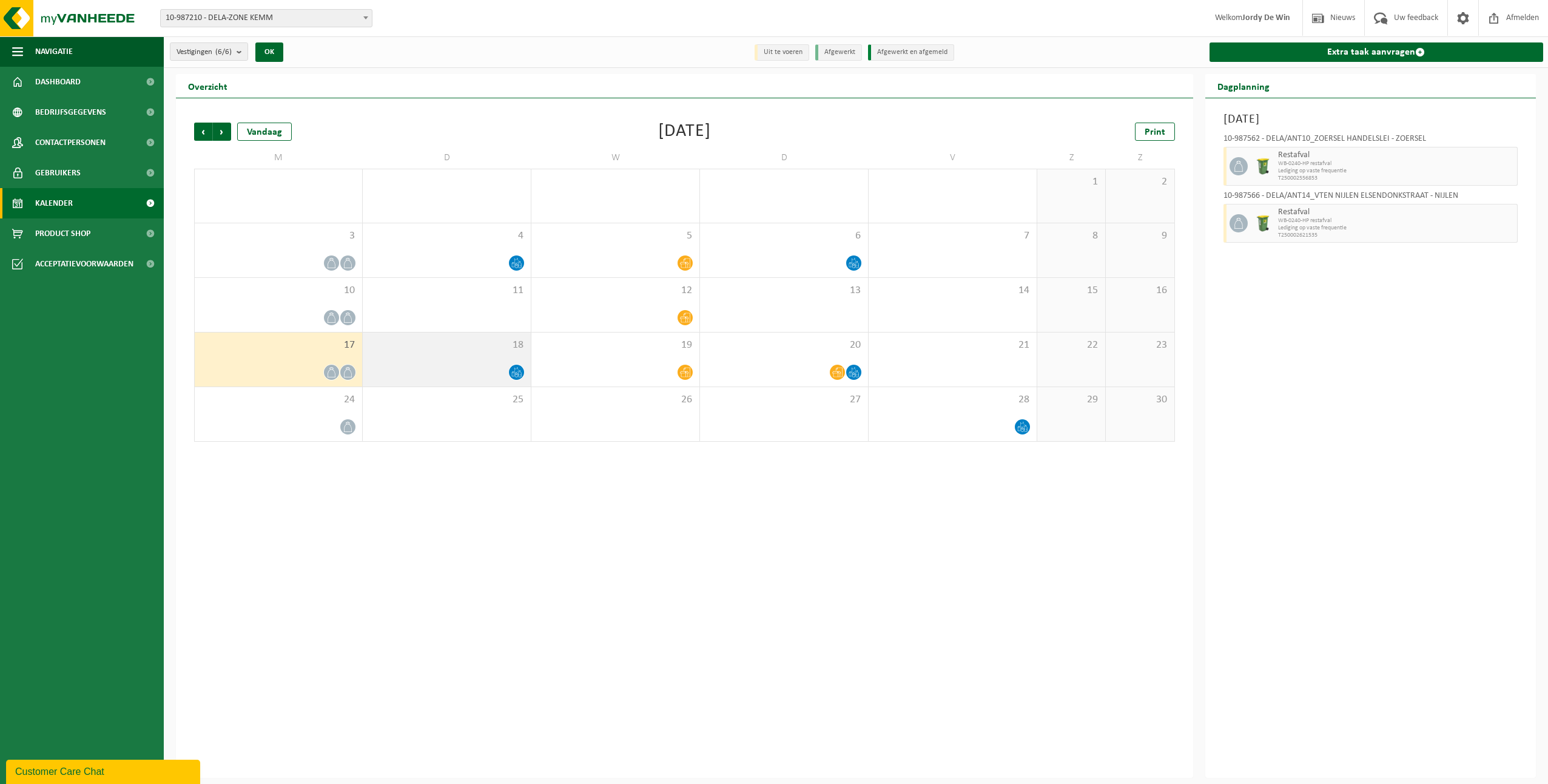
click at [518, 371] on icon at bounding box center [516, 372] width 10 height 10
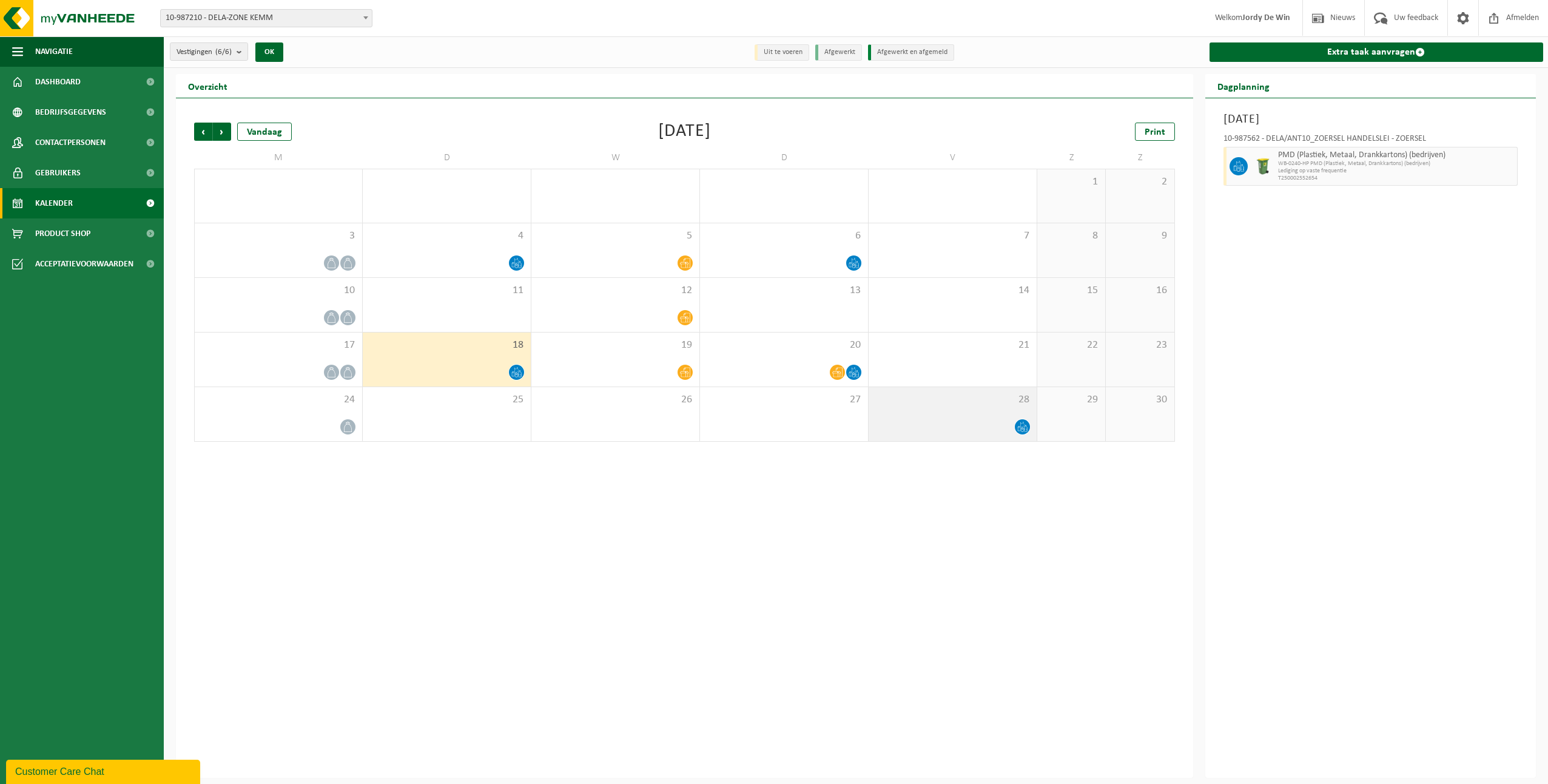
click at [1031, 426] on div "28" at bounding box center [952, 414] width 168 height 54
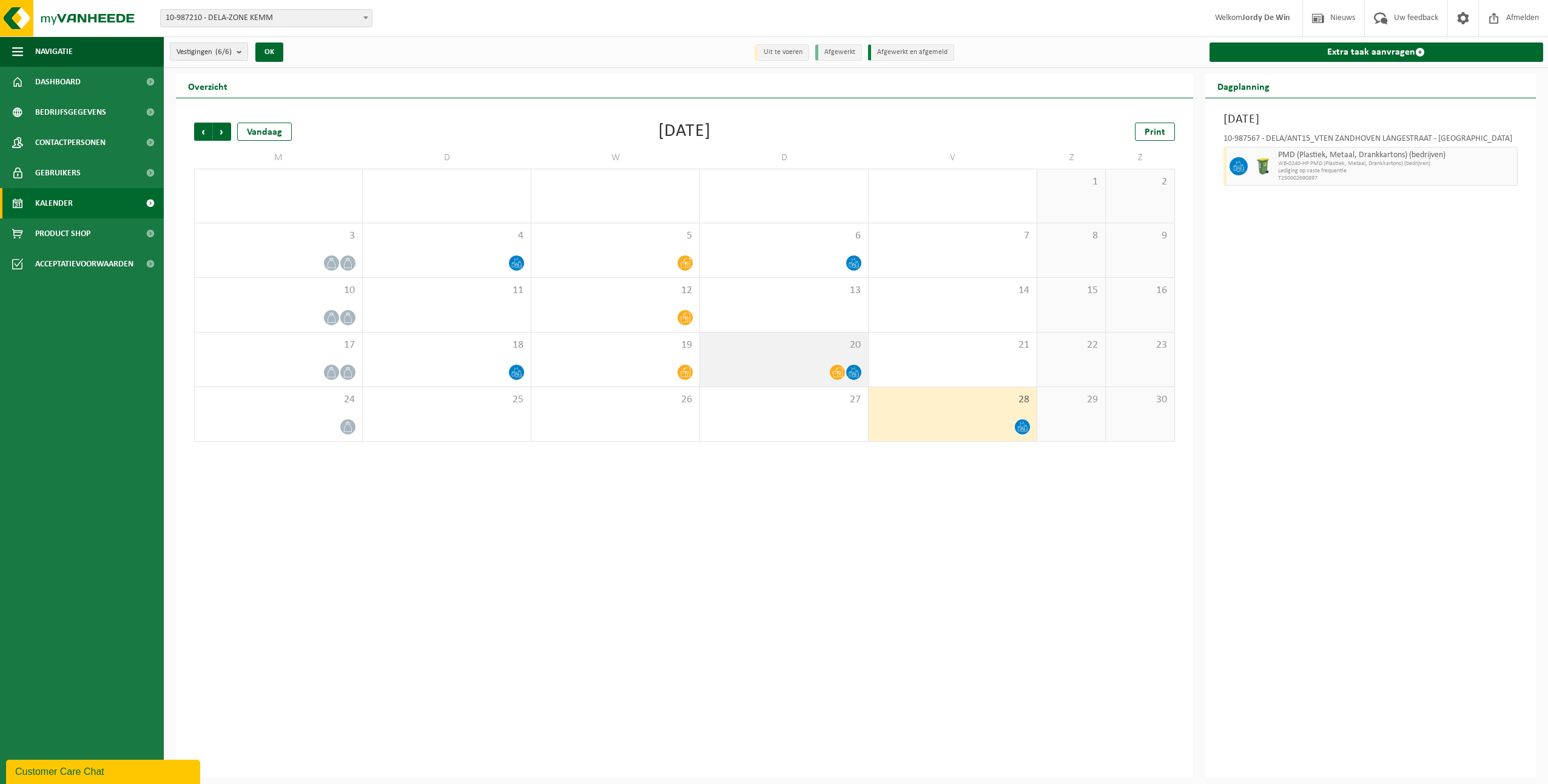
click at [855, 373] on icon at bounding box center [854, 372] width 10 height 10
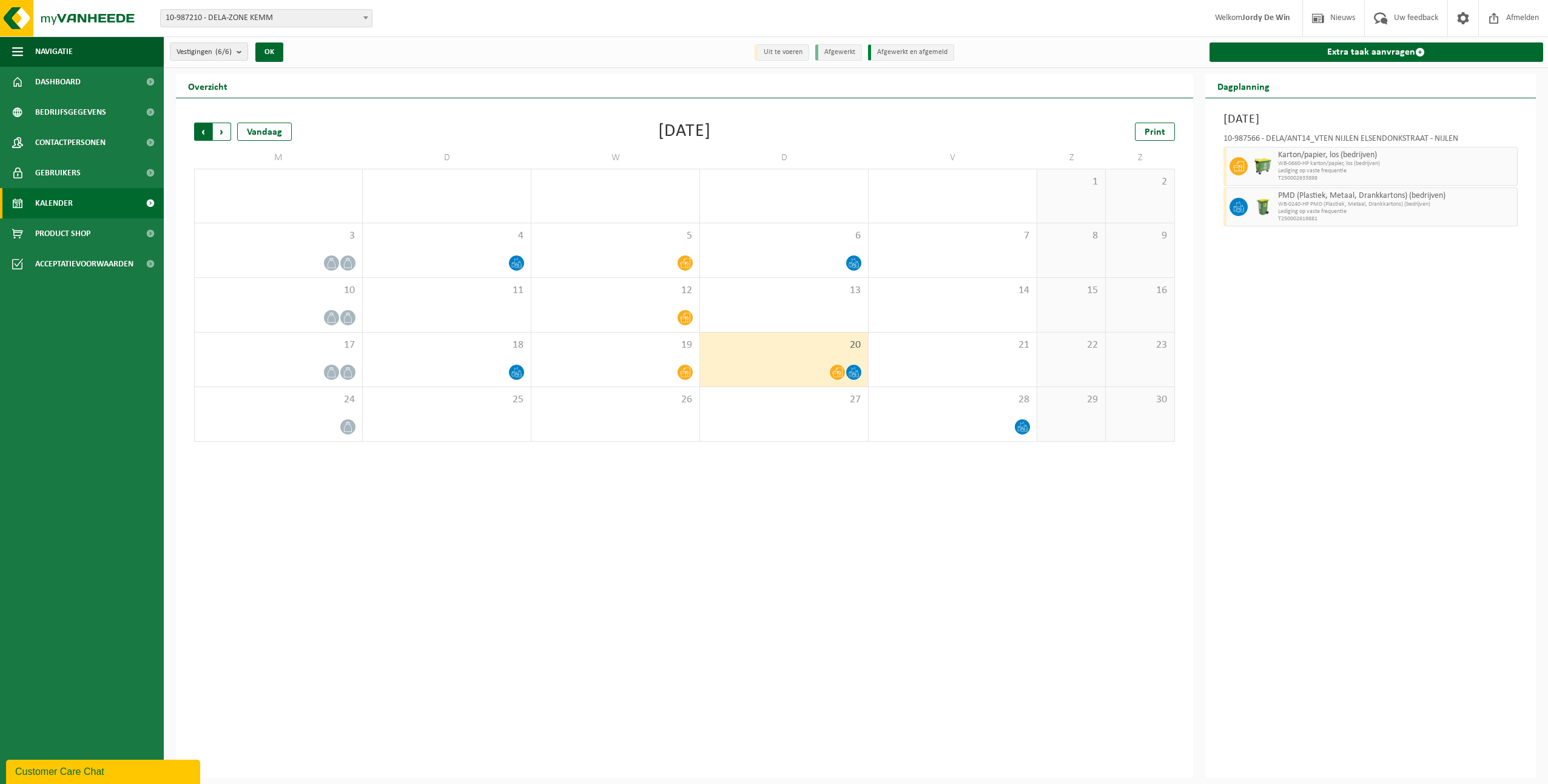
click at [224, 134] on span "Volgende" at bounding box center [221, 131] width 18 height 18
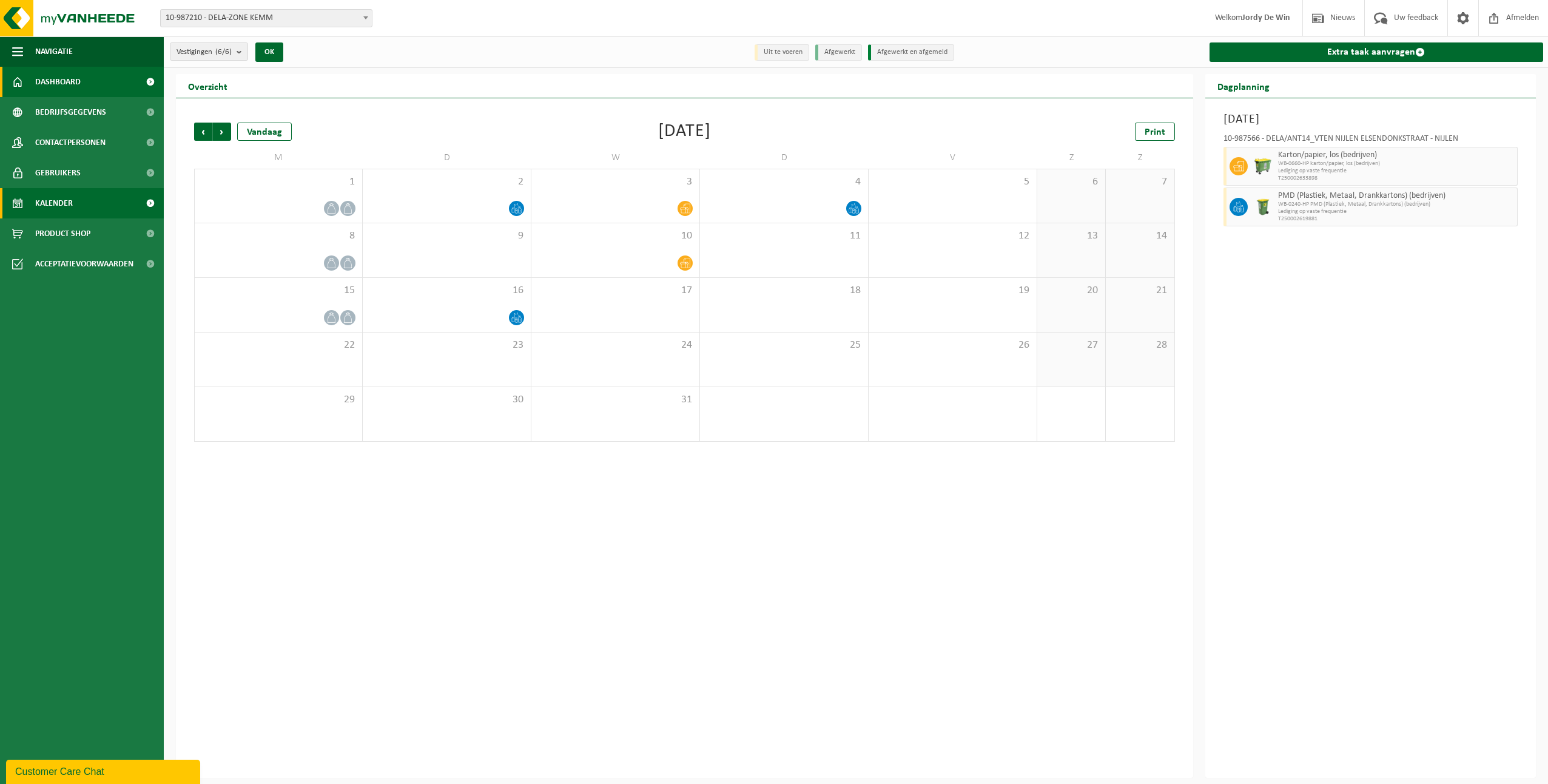
click at [105, 79] on link "Dashboard" at bounding box center [82, 82] width 164 height 30
